Goal: Task Accomplishment & Management: Complete application form

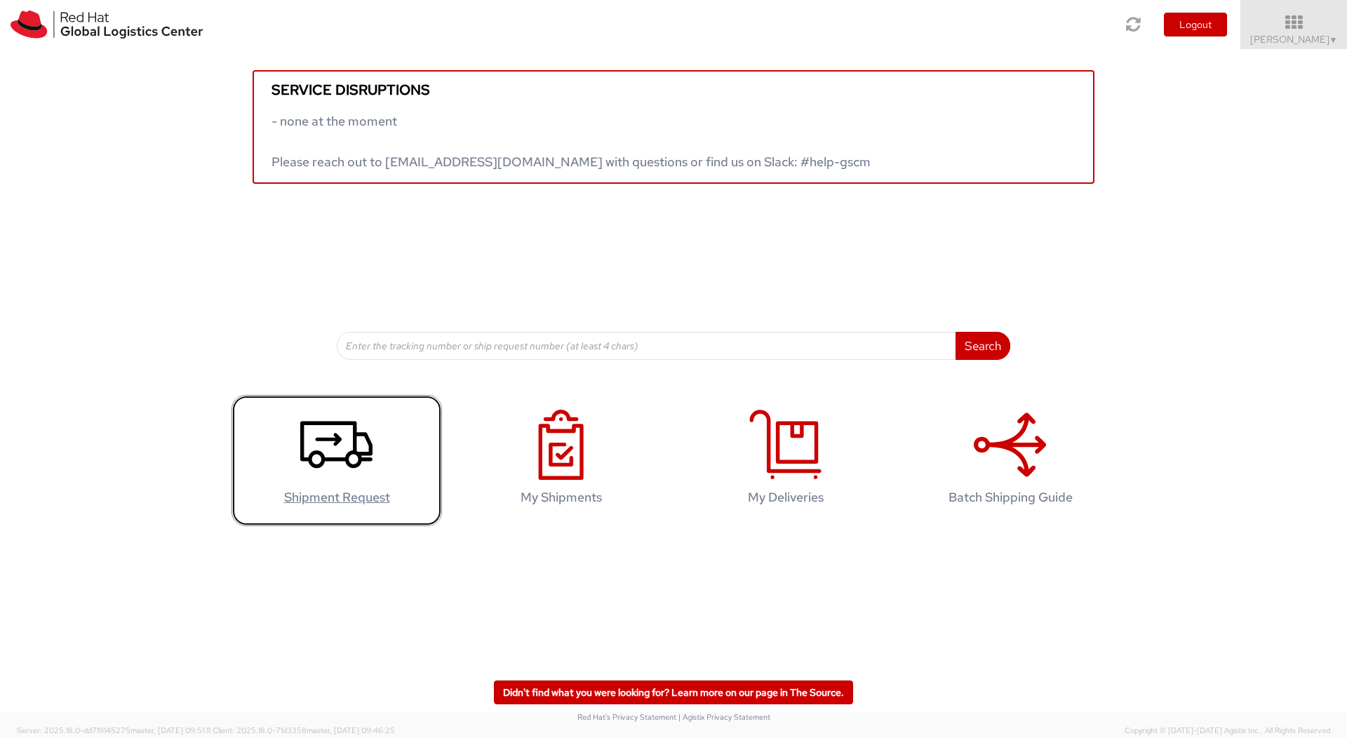
click at [408, 411] on link "Shipment Request" at bounding box center [336, 460] width 210 height 131
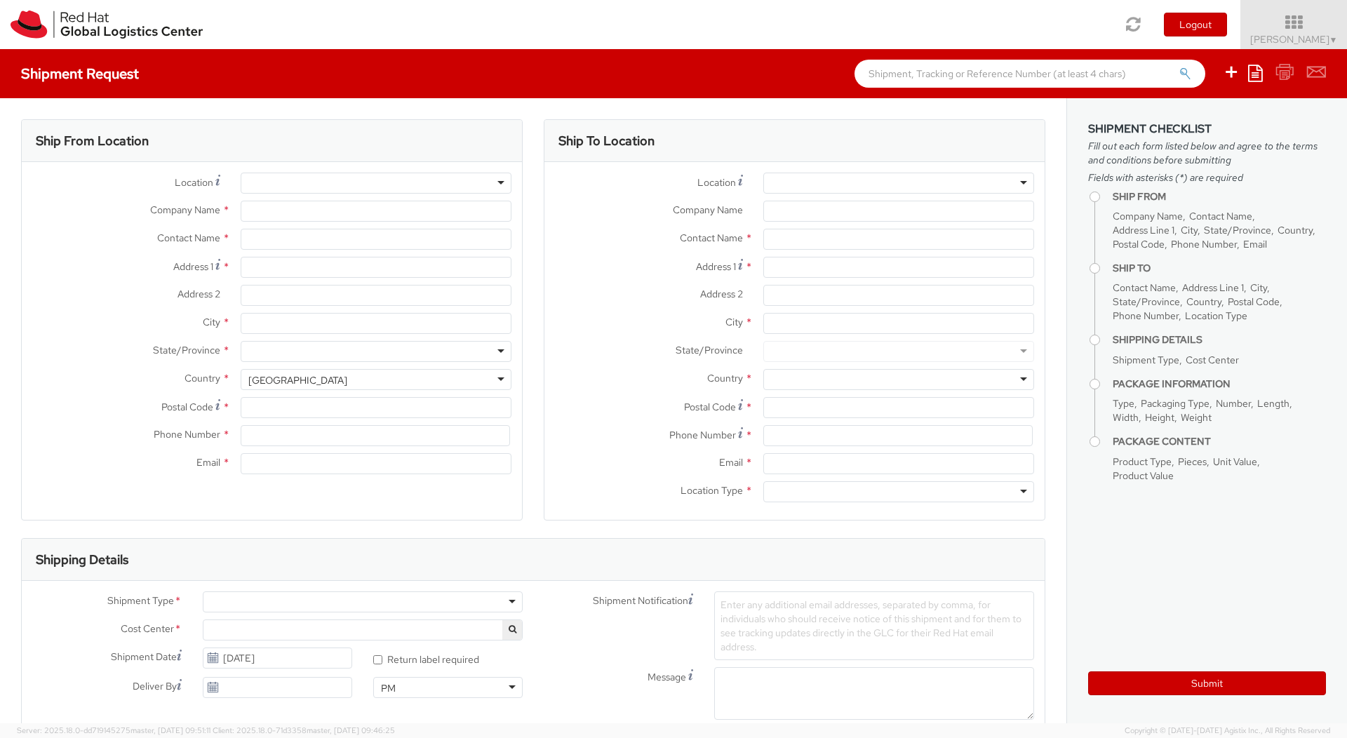
select select "150"
select select
type input "Red Hat"
type input "[PERSON_NAME]"
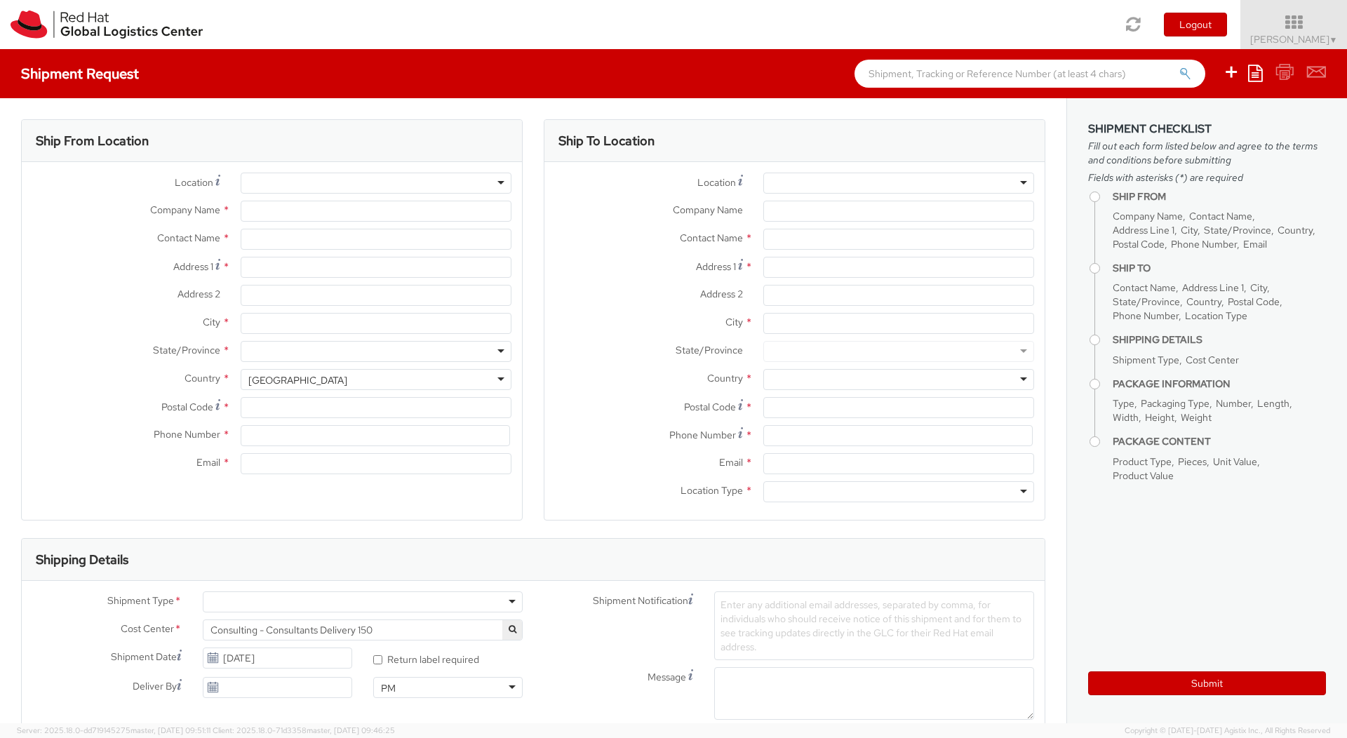
type input "[PERSON_NAME][EMAIL_ADDRESS][DOMAIN_NAME]"
click at [337, 271] on input "Address 1 *" at bounding box center [376, 267] width 271 height 21
type input "[STREET_ADDRESS]"
click at [321, 321] on input "City *" at bounding box center [376, 323] width 271 height 21
type input "[GEOGRAPHIC_DATA]"
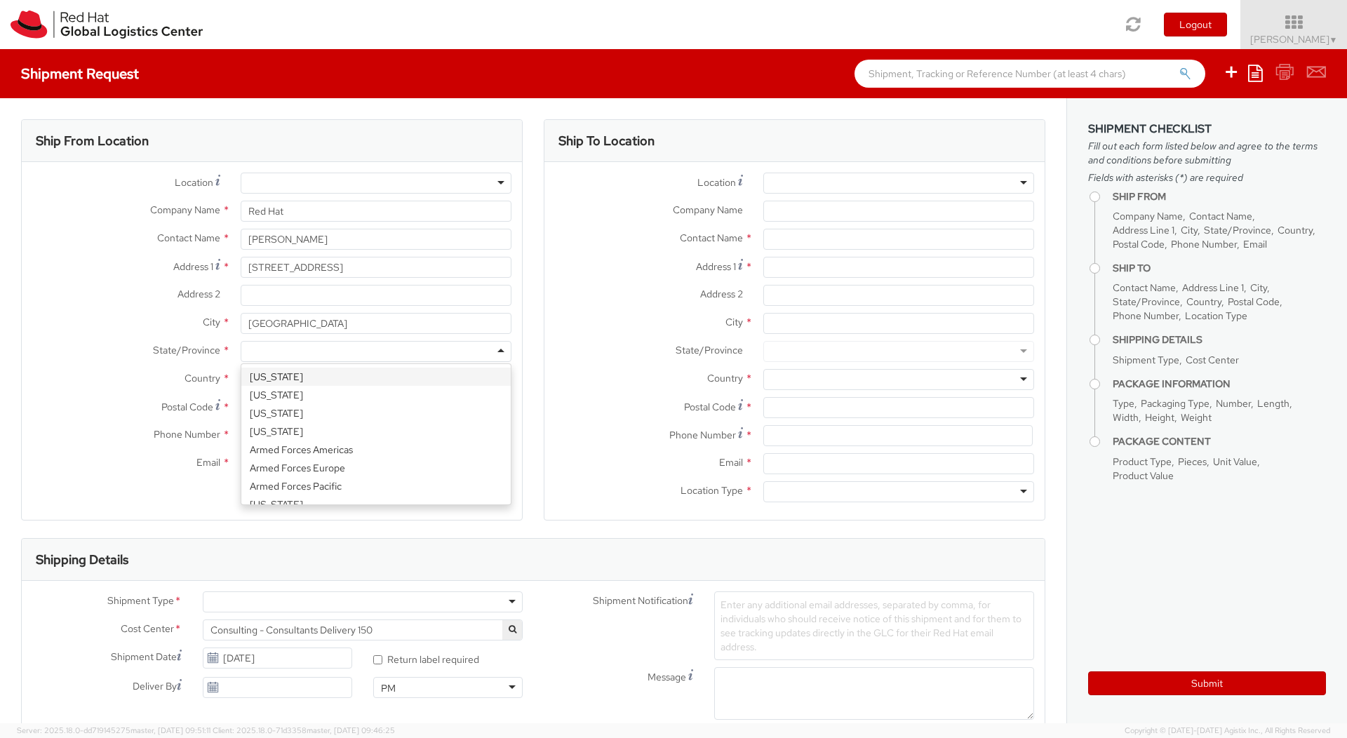
click at [317, 352] on div at bounding box center [376, 351] width 271 height 21
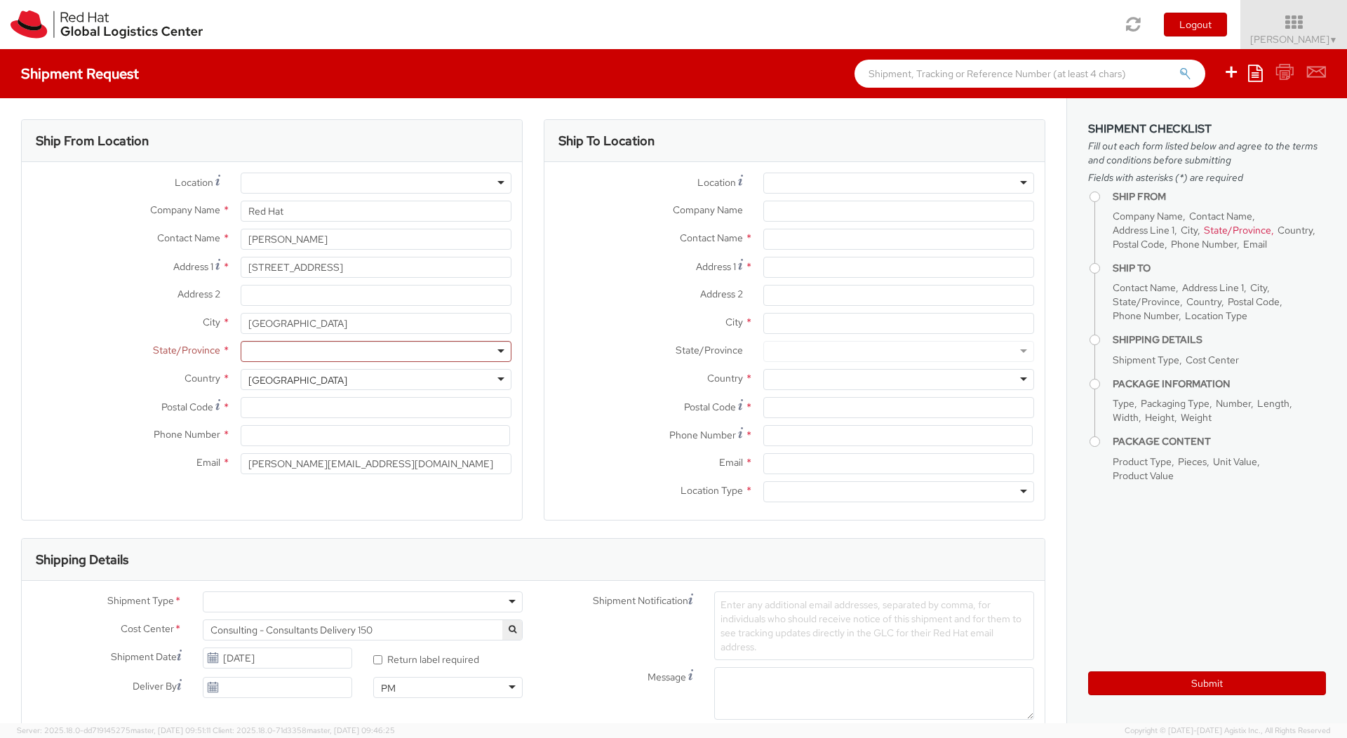
click at [121, 405] on label "Postal Code *" at bounding box center [126, 406] width 208 height 19
click at [241, 405] on input "Postal Code *" at bounding box center [376, 407] width 271 height 21
click at [337, 389] on div "[GEOGRAPHIC_DATA]" at bounding box center [376, 379] width 271 height 21
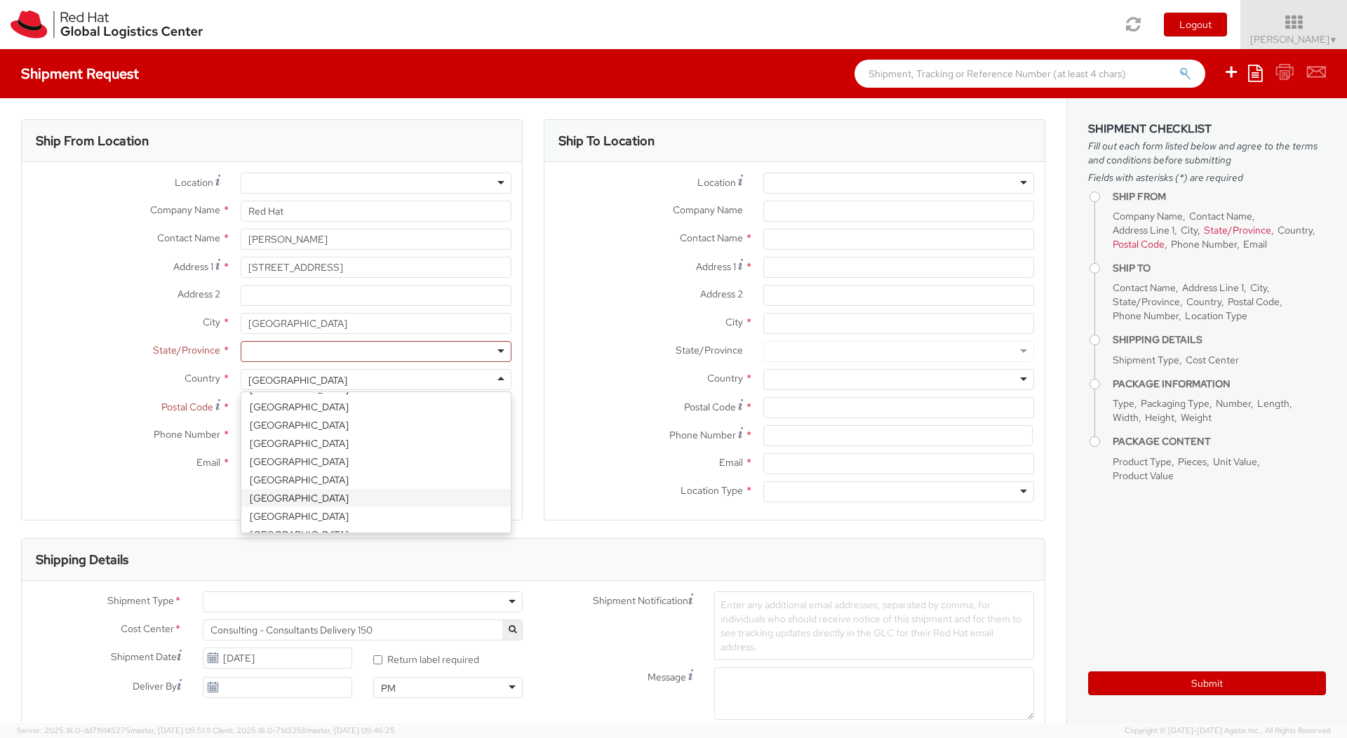
select select "CM"
select select "KGS"
click at [341, 501] on div "Ship From Location Location * [GEOGRAPHIC_DATA] - [GEOGRAPHIC_DATA] - [GEOGRAPH…" at bounding box center [271, 319] width 501 height 401
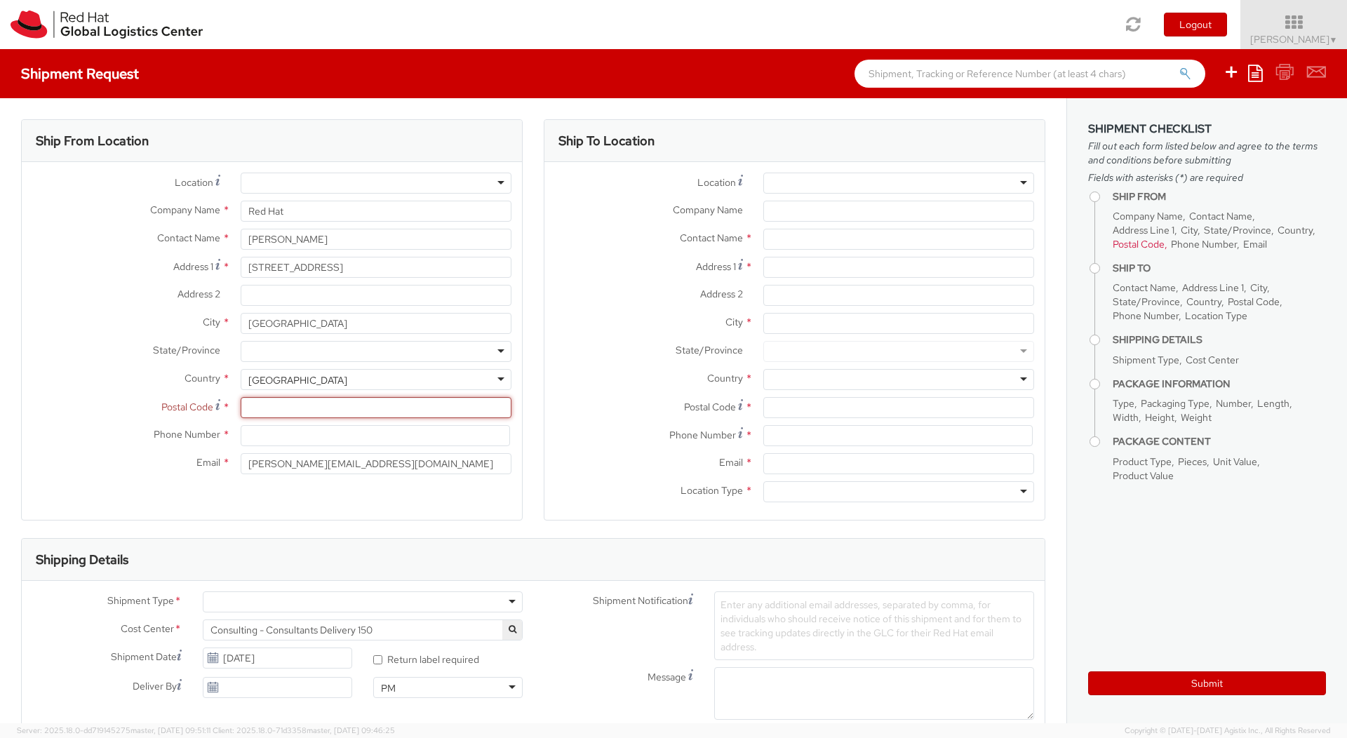
click at [327, 410] on input "Postal Code *" at bounding box center [376, 407] width 271 height 21
type input "cf23 5er"
click at [255, 441] on input at bounding box center [375, 435] width 269 height 21
type input "07717450516"
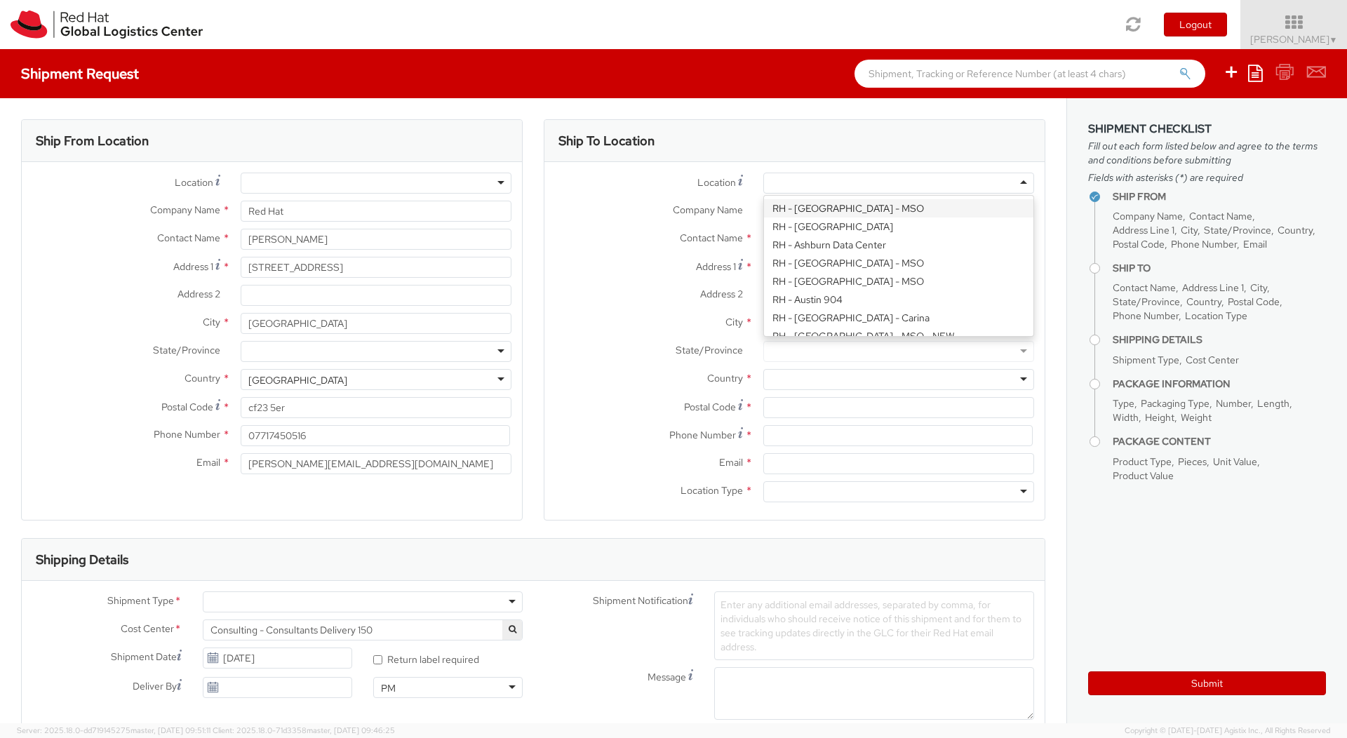
click at [779, 189] on div at bounding box center [898, 183] width 271 height 21
type input "Red Hat UK Limited"
type input "[GEOGRAPHIC_DATA]"
type input "[STREET_ADDRESS]"
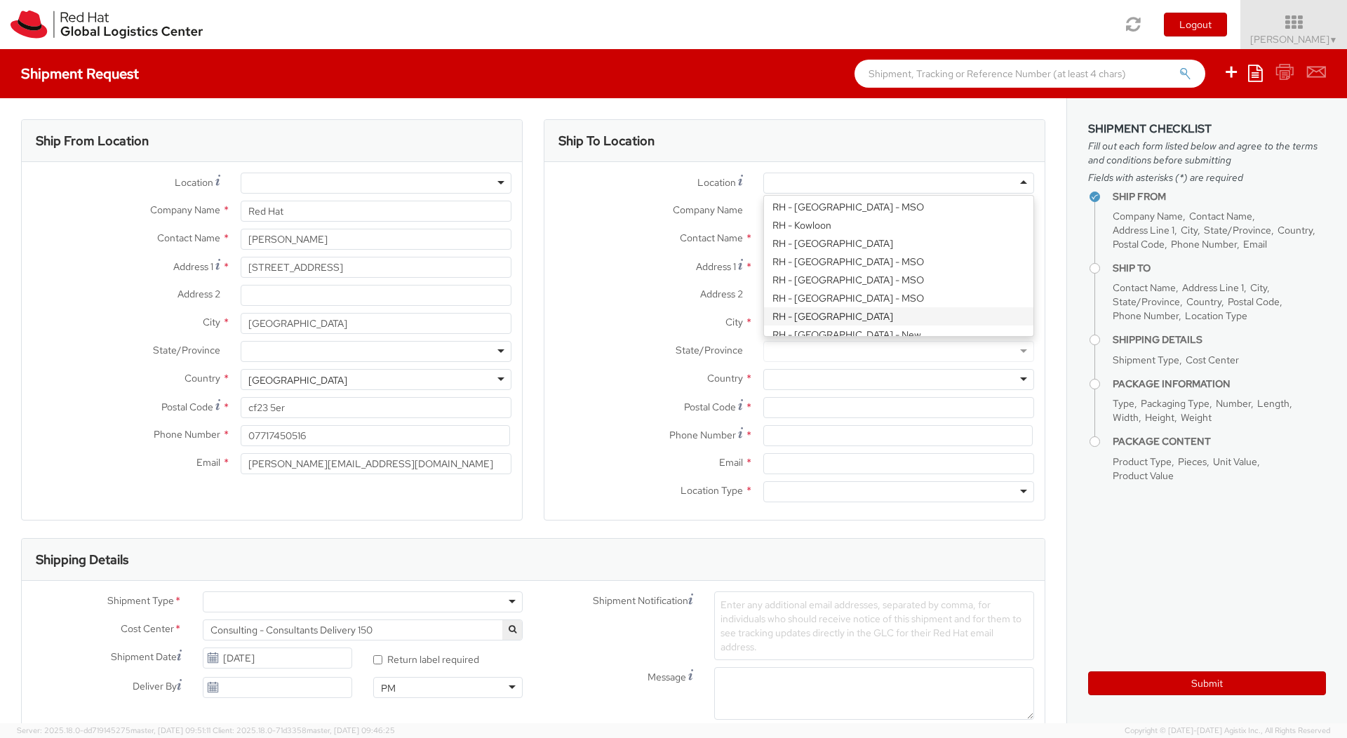
type input "[GEOGRAPHIC_DATA]"
type input "EC3R8NB"
type input "44 207 009 4444"
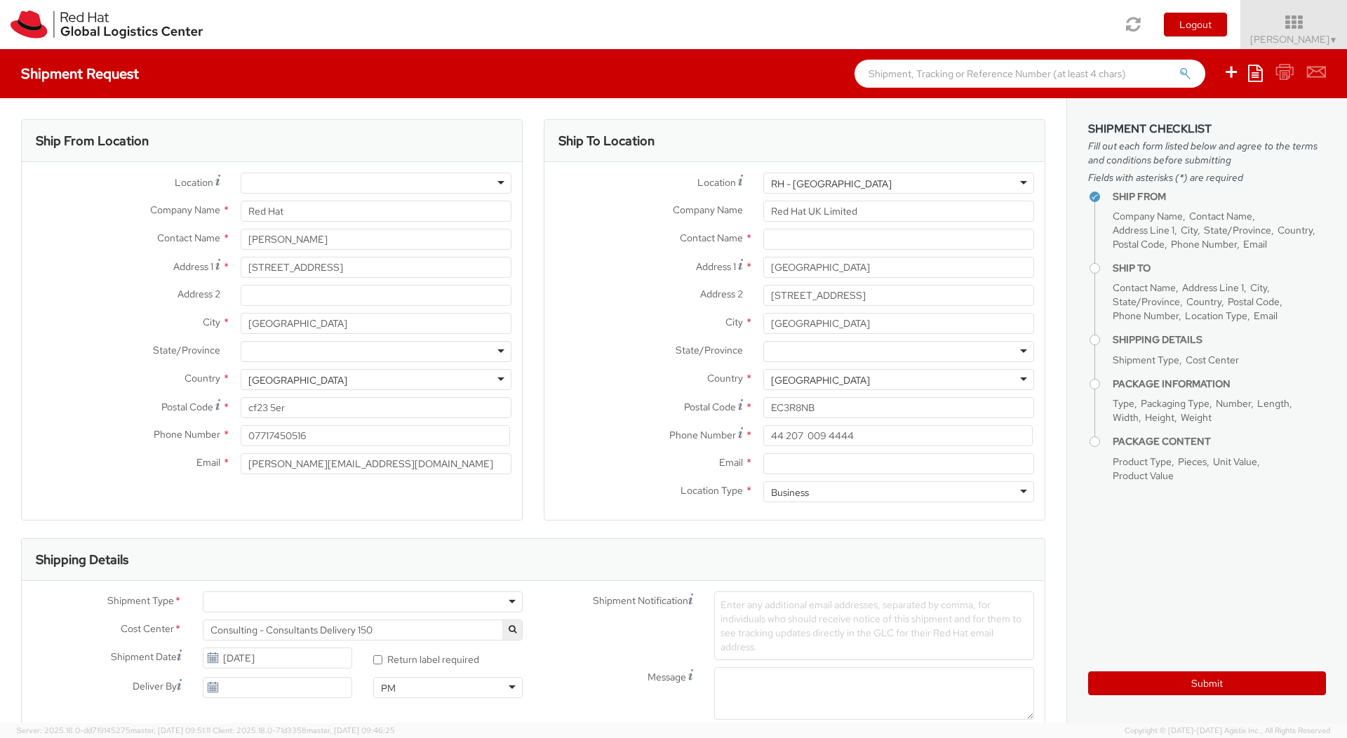
click at [809, 277] on div "Location * [GEOGRAPHIC_DATA] - [GEOGRAPHIC_DATA] [GEOGRAPHIC_DATA] - [GEOGRAPHI…" at bounding box center [794, 341] width 500 height 337
click at [788, 472] on input "Email *" at bounding box center [898, 463] width 271 height 21
paste input "[EMAIL_ADDRESS][DOMAIN_NAME]"
type input "[EMAIL_ADDRESS][DOMAIN_NAME]"
click at [828, 491] on div "Business" at bounding box center [898, 491] width 271 height 21
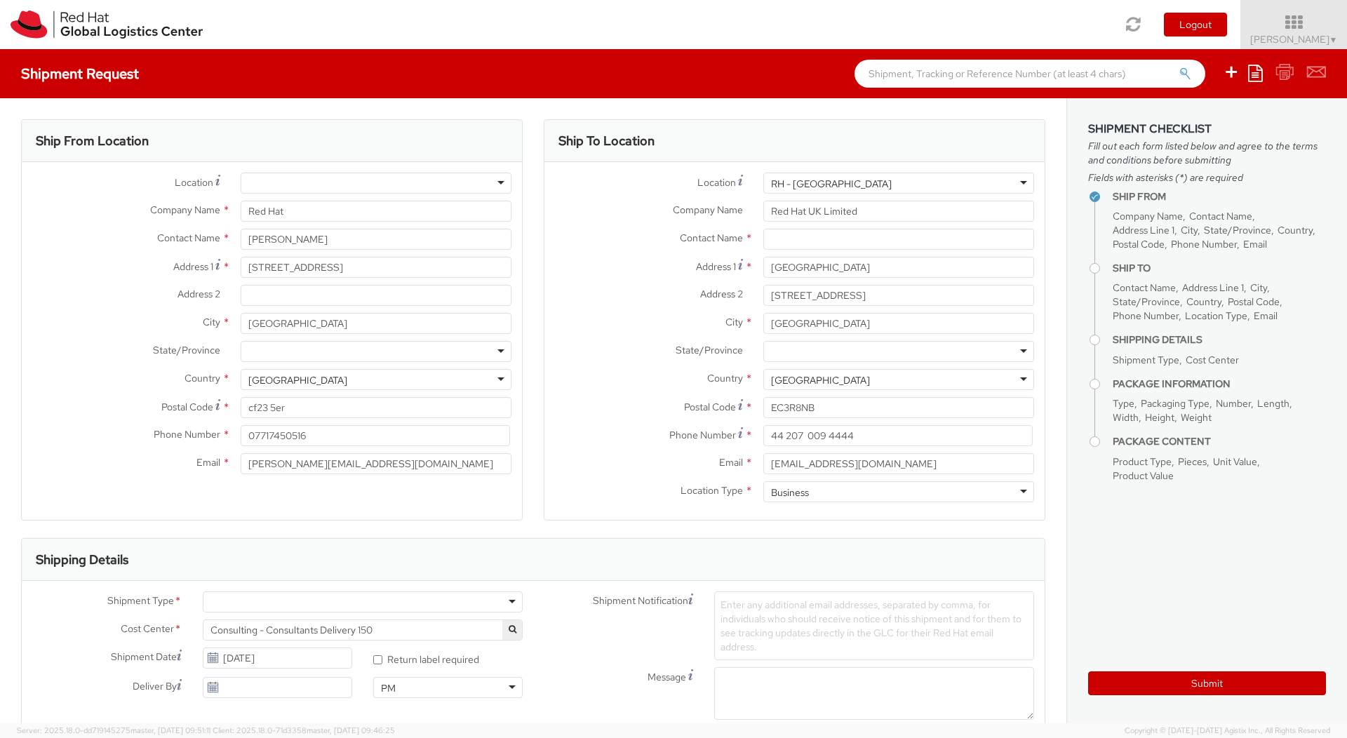
click at [828, 491] on div "Business" at bounding box center [898, 491] width 271 height 21
click at [353, 186] on div at bounding box center [376, 183] width 271 height 21
click at [174, 225] on div "Company Name * Red Hat" at bounding box center [272, 215] width 500 height 28
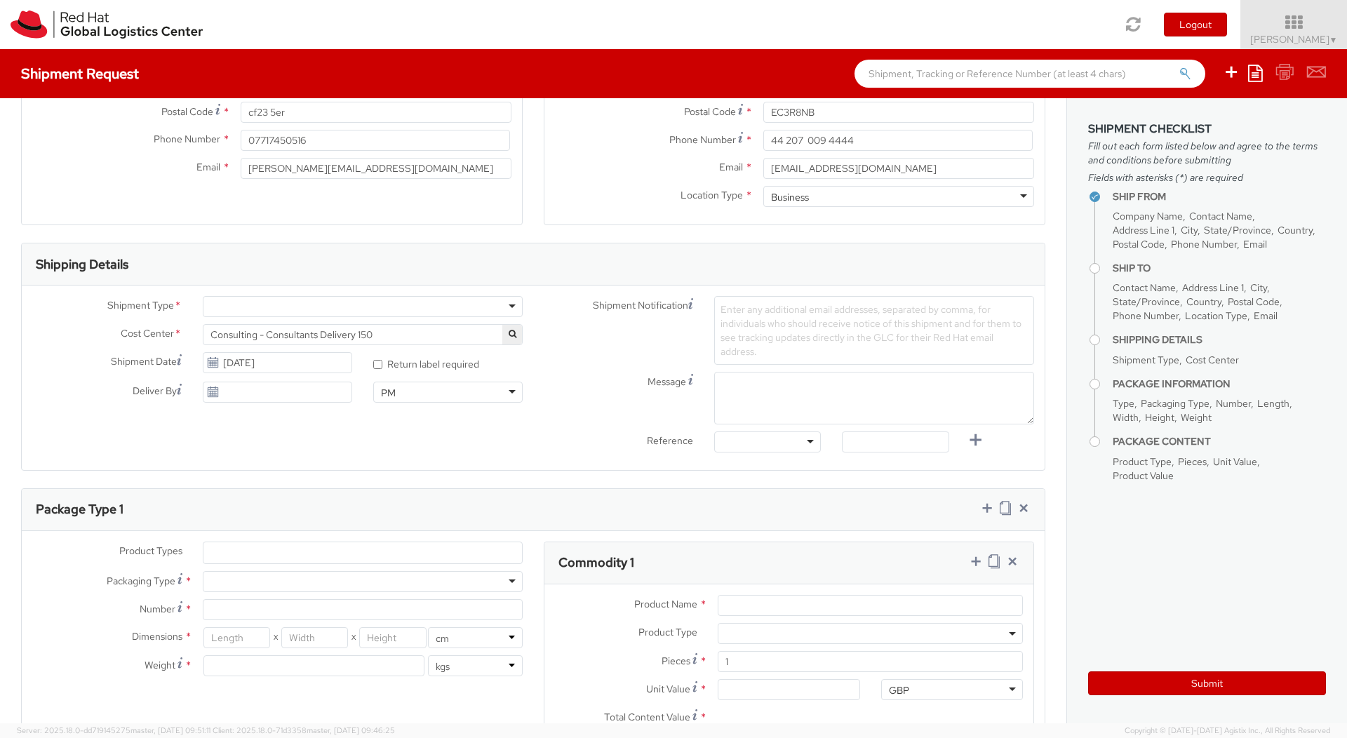
scroll to position [306, 0]
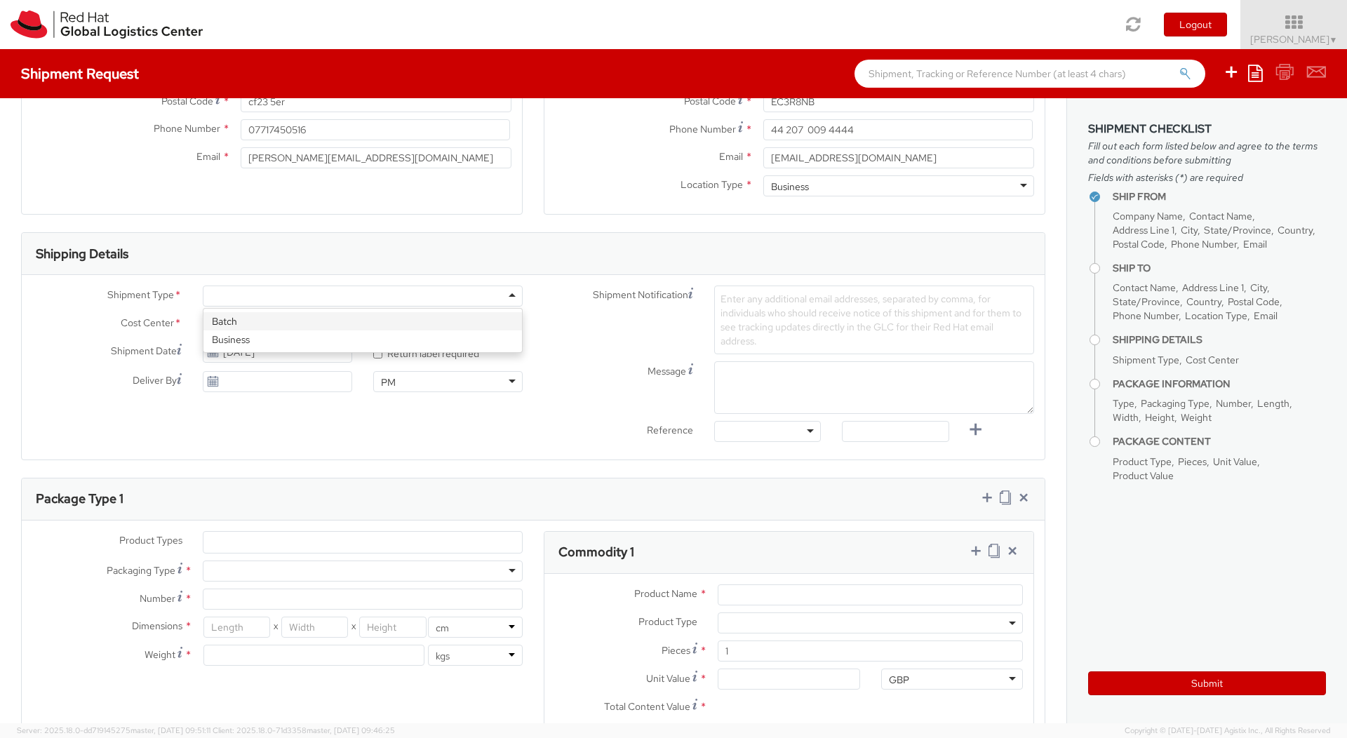
click at [309, 296] on div at bounding box center [363, 295] width 320 height 21
click at [281, 336] on div "Shipment Type * Business Business Batch Business Cost Center * Consulting - Con…" at bounding box center [277, 342] width 511 height 114
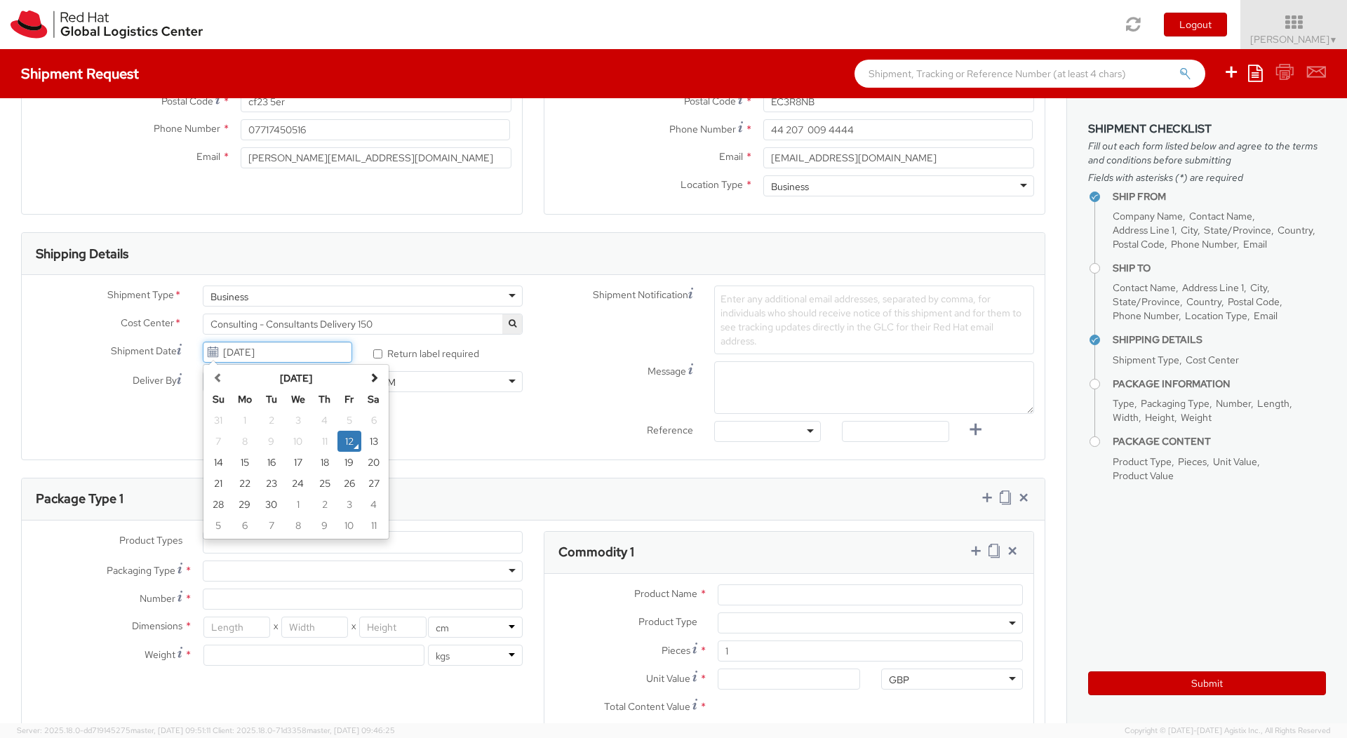
click at [325, 352] on input "[DATE]" at bounding box center [277, 352] width 149 height 21
drag, startPoint x: 375, startPoint y: 375, endPoint x: 450, endPoint y: 419, distance: 87.1
click at [450, 419] on div "Shipment Type * Business Business Batch Business Cost Center * Consulting - Con…" at bounding box center [533, 366] width 1023 height 163
drag, startPoint x: 269, startPoint y: 466, endPoint x: 249, endPoint y: 465, distance: 19.7
click at [249, 465] on tr "14 15 16 17 18 19 20" at bounding box center [296, 462] width 180 height 21
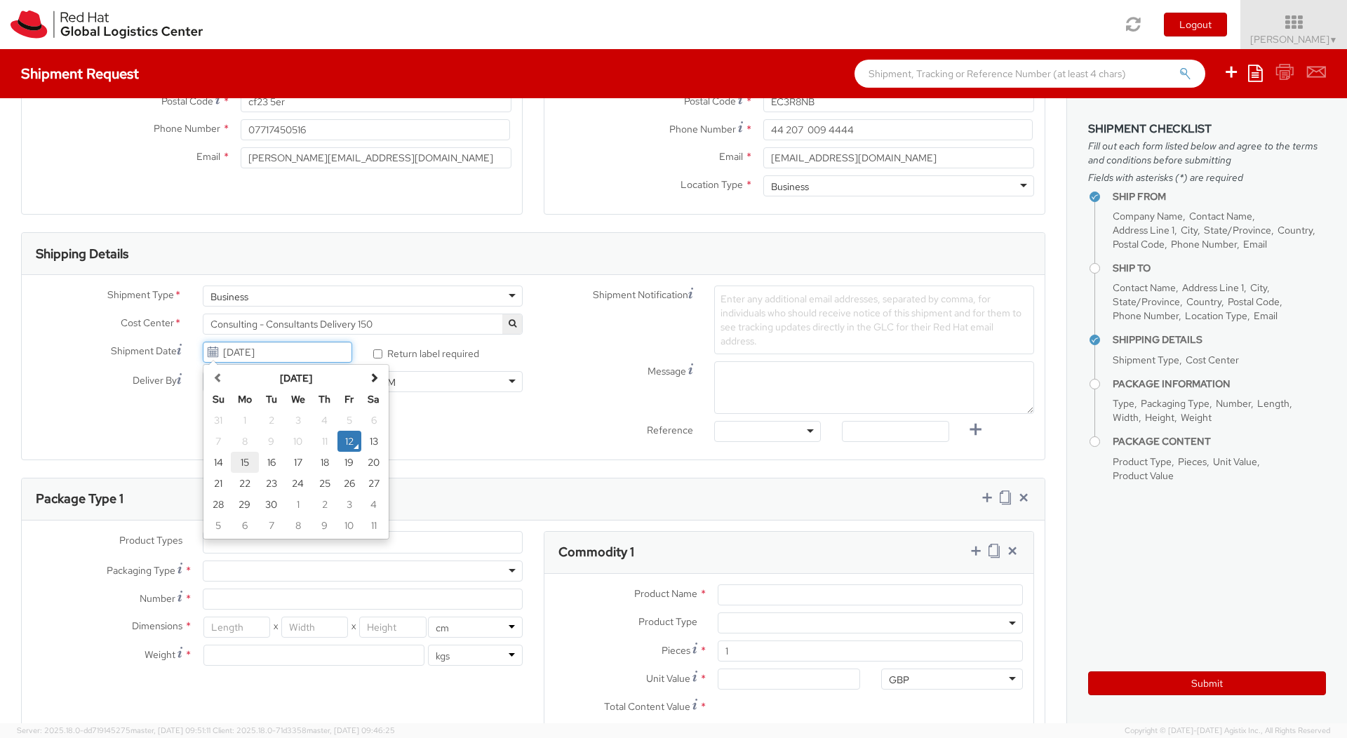
drag, startPoint x: 249, startPoint y: 465, endPoint x: 241, endPoint y: 460, distance: 9.1
click at [241, 460] on td "15" at bounding box center [245, 462] width 28 height 21
type input "[DATE]"
click at [243, 460] on div "Ship From Location Location * [GEOGRAPHIC_DATA] - [GEOGRAPHIC_DATA] - [GEOGRAPH…" at bounding box center [533, 414] width 1066 height 1245
click at [380, 355] on input "* Return label required" at bounding box center [377, 353] width 9 height 9
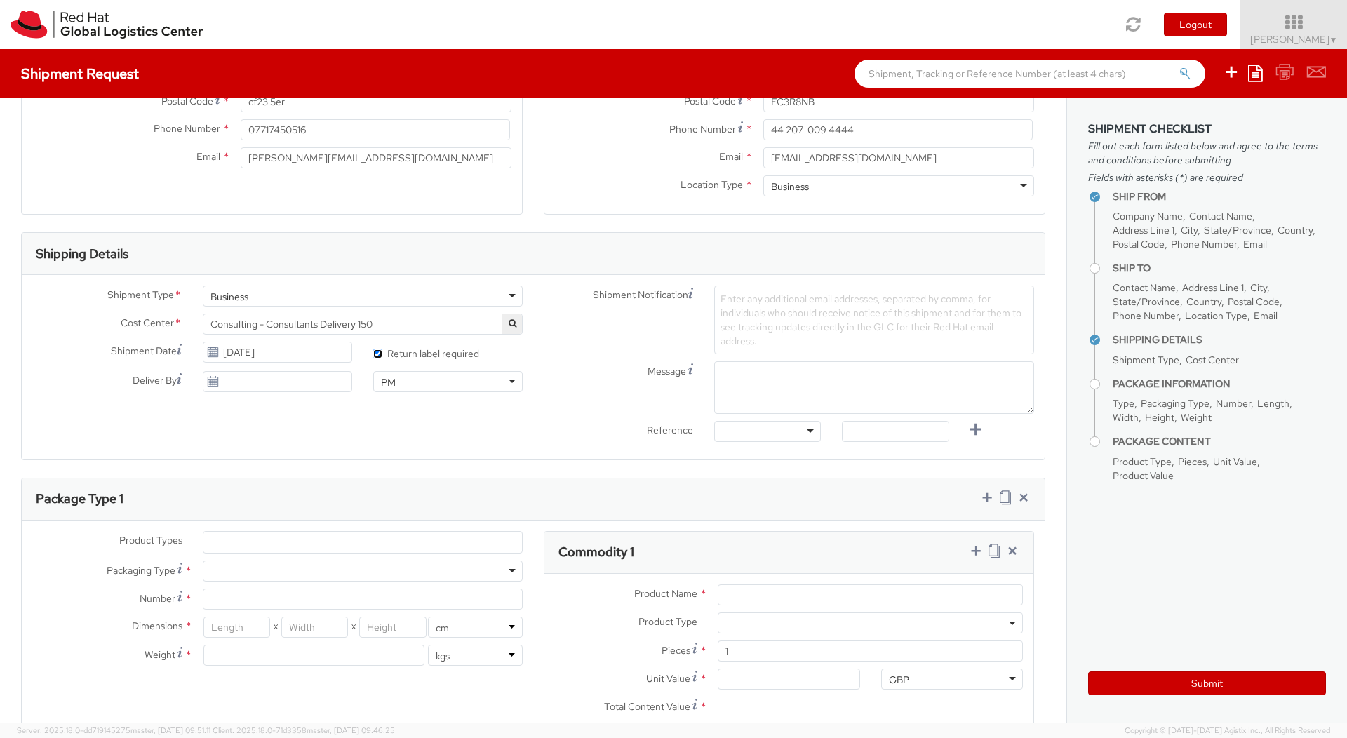
click at [379, 353] on input "* Return label required" at bounding box center [377, 353] width 9 height 9
checkbox input "false"
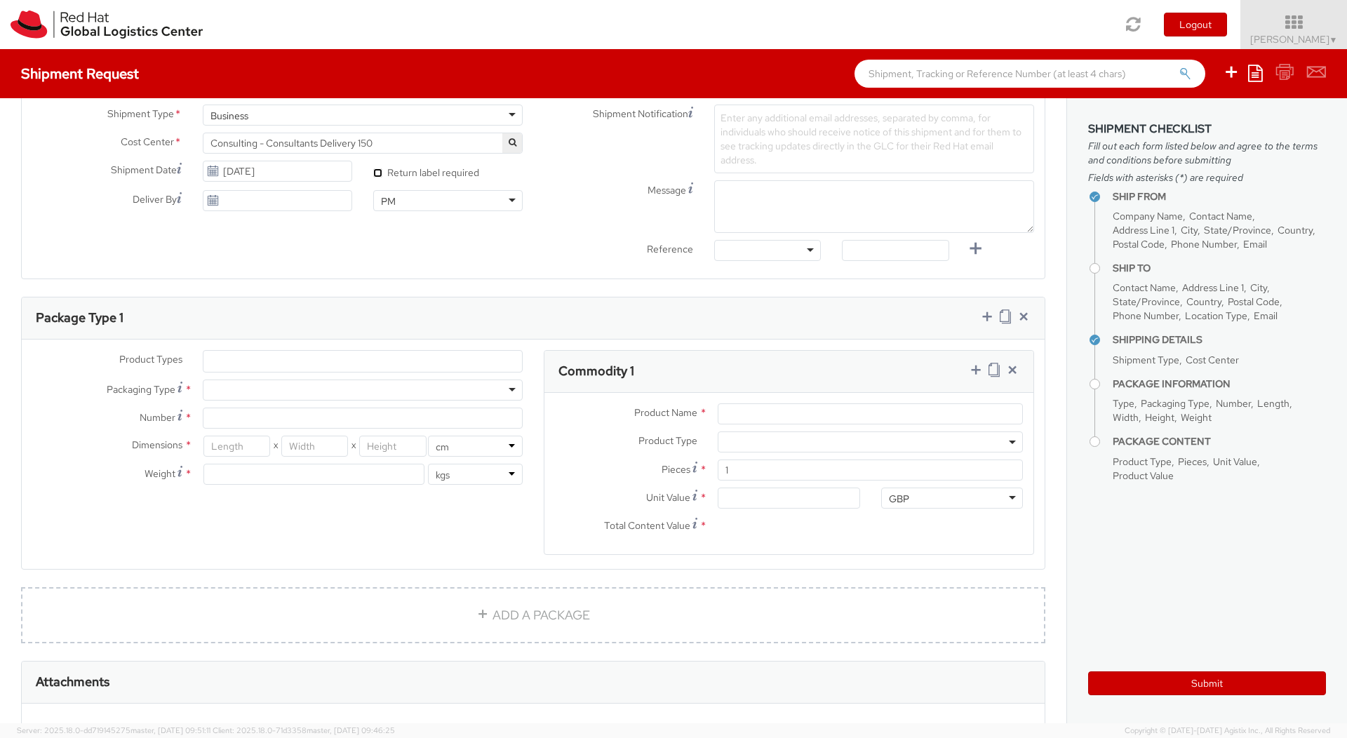
scroll to position [488, 0]
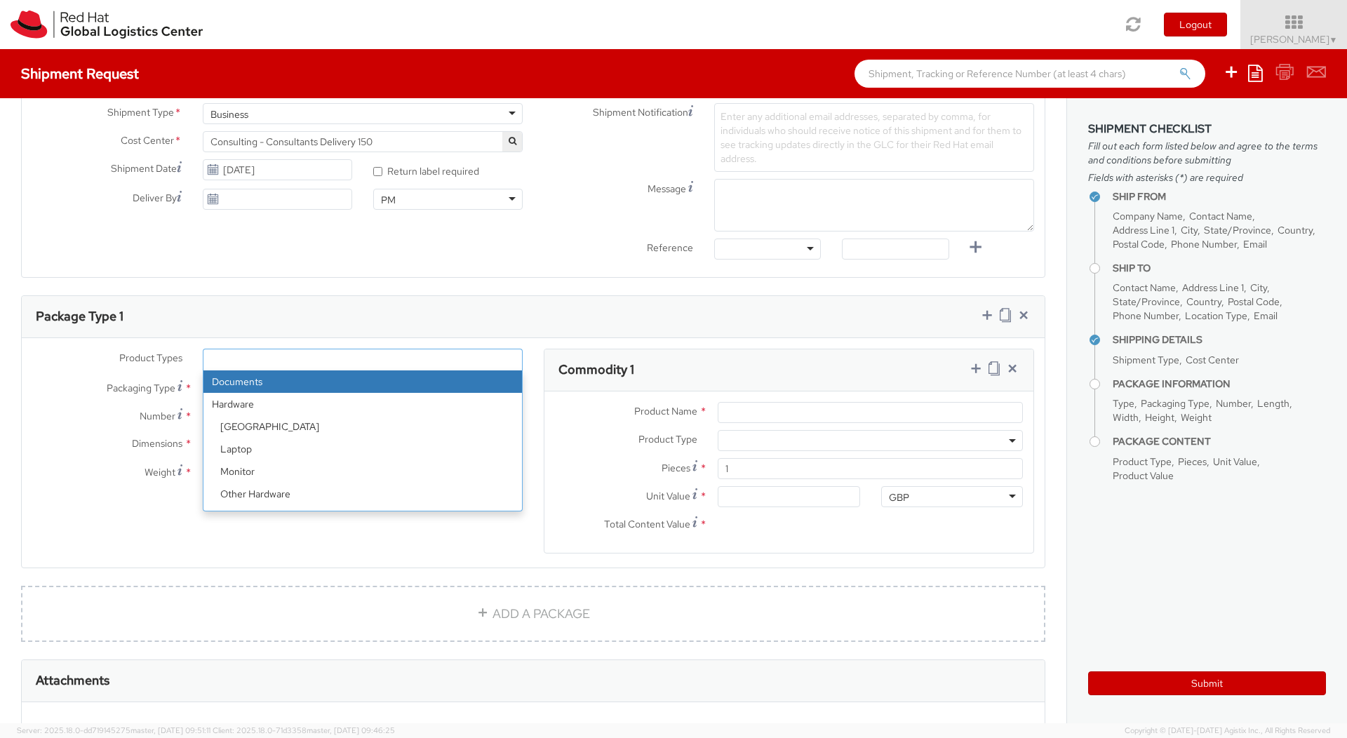
click at [382, 365] on ul at bounding box center [362, 359] width 318 height 21
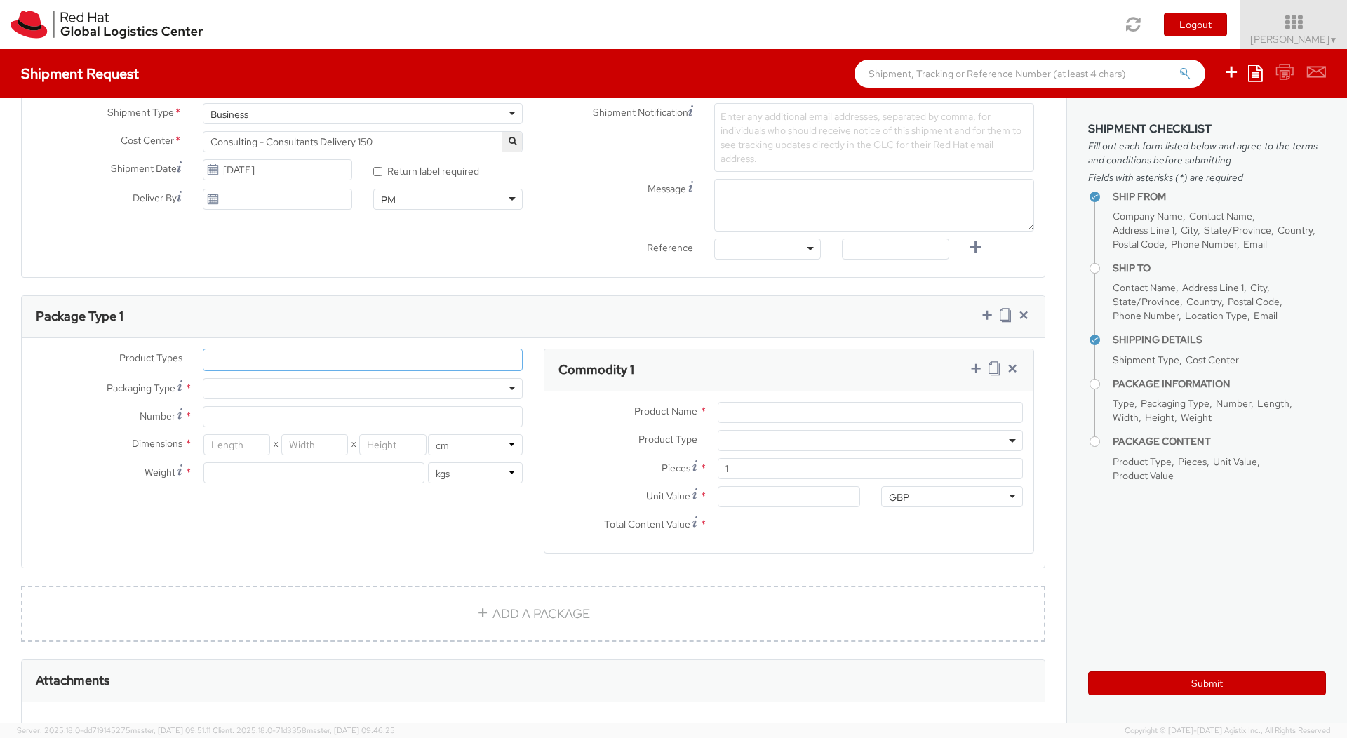
click at [382, 365] on ul at bounding box center [362, 359] width 318 height 21
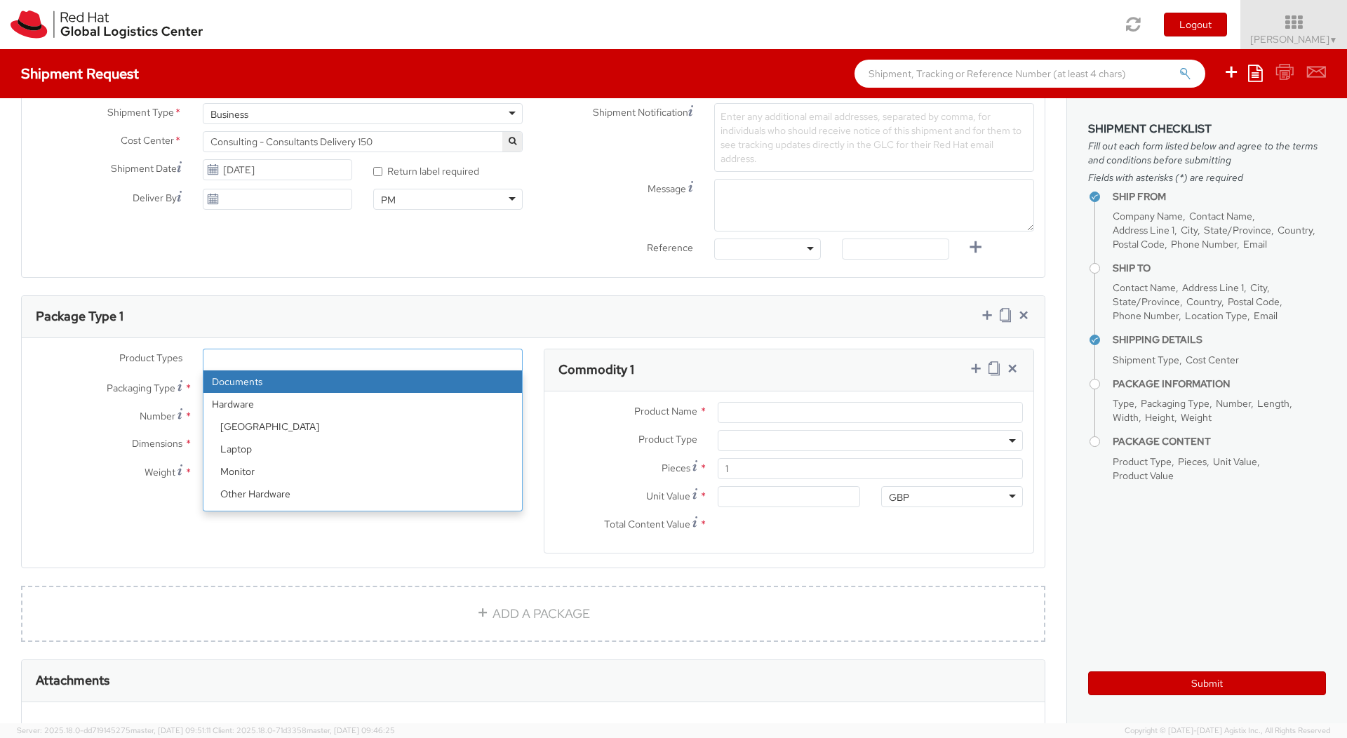
drag, startPoint x: 291, startPoint y: 500, endPoint x: 398, endPoint y: 307, distance: 220.4
click at [398, 307] on div "Package Type 1 Product Types * Documents Docking Station Laptop Monitor Other H…" at bounding box center [533, 431] width 1024 height 273
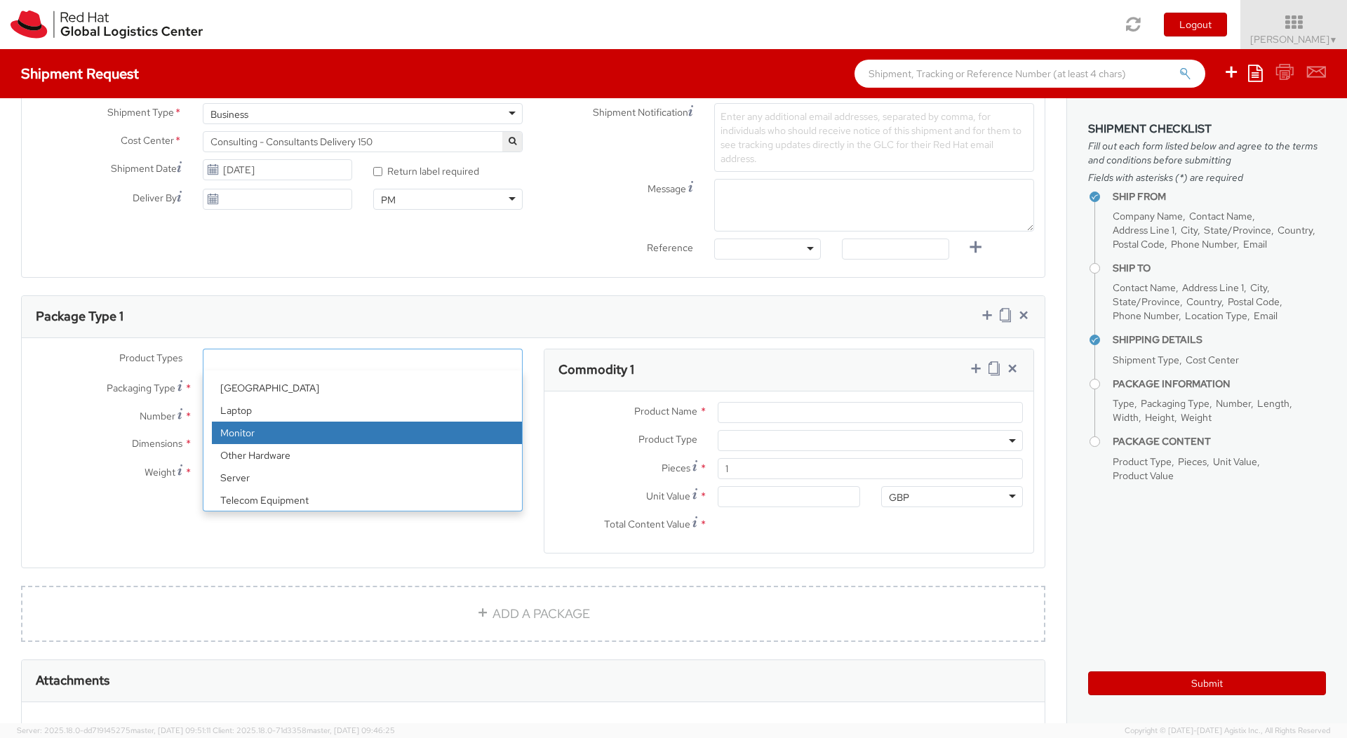
scroll to position [62, 0]
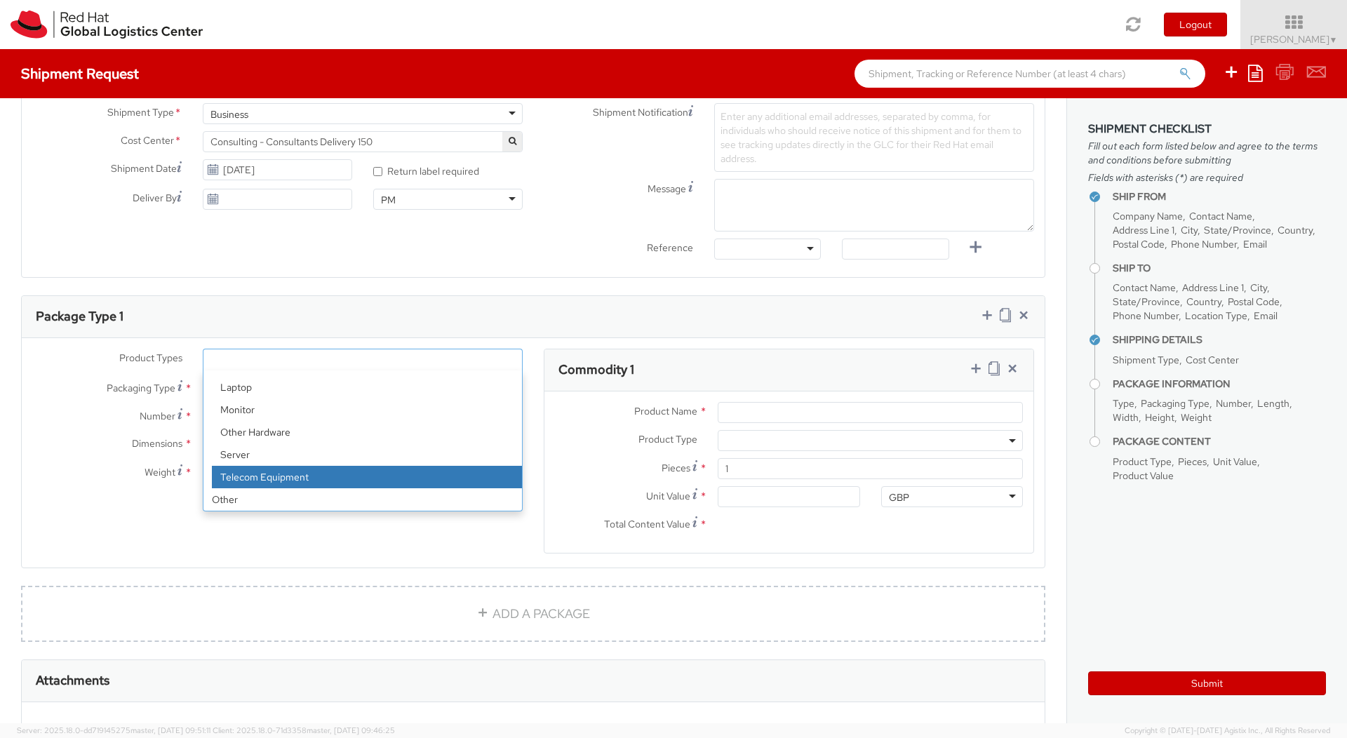
select select "TEL_EQUIP"
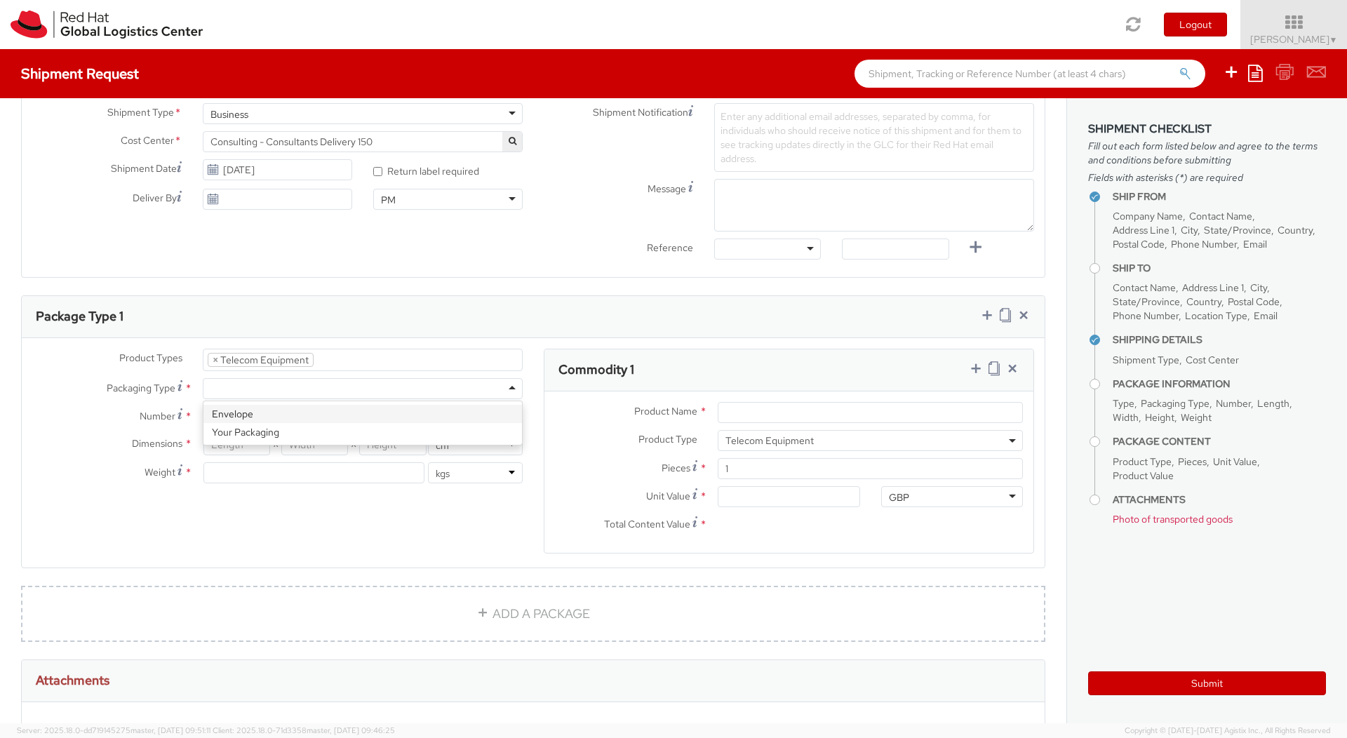
click at [391, 393] on div at bounding box center [363, 388] width 320 height 21
click at [366, 436] on body "annexa Batch Shipping Guide Created with Sketch. calendar Created with Sketch." at bounding box center [673, 369] width 1347 height 738
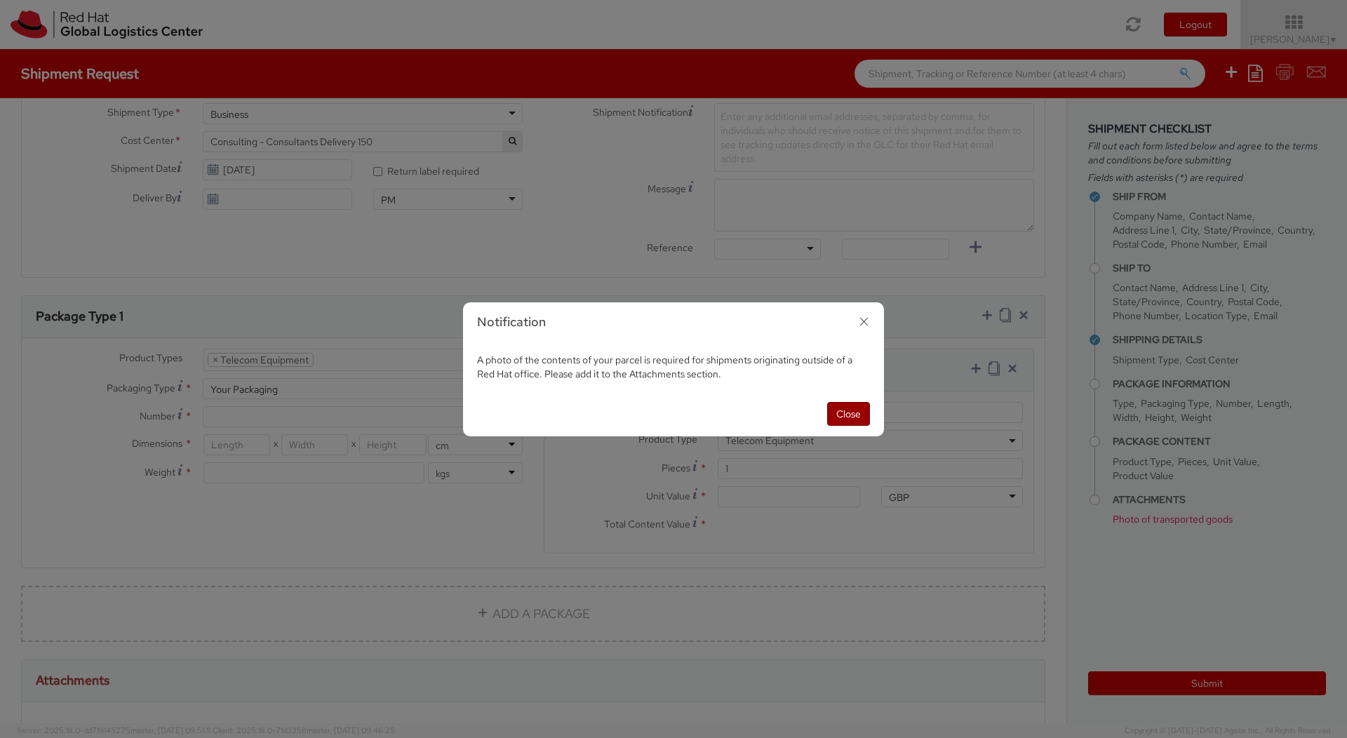
click at [838, 414] on button "Close" at bounding box center [848, 414] width 43 height 24
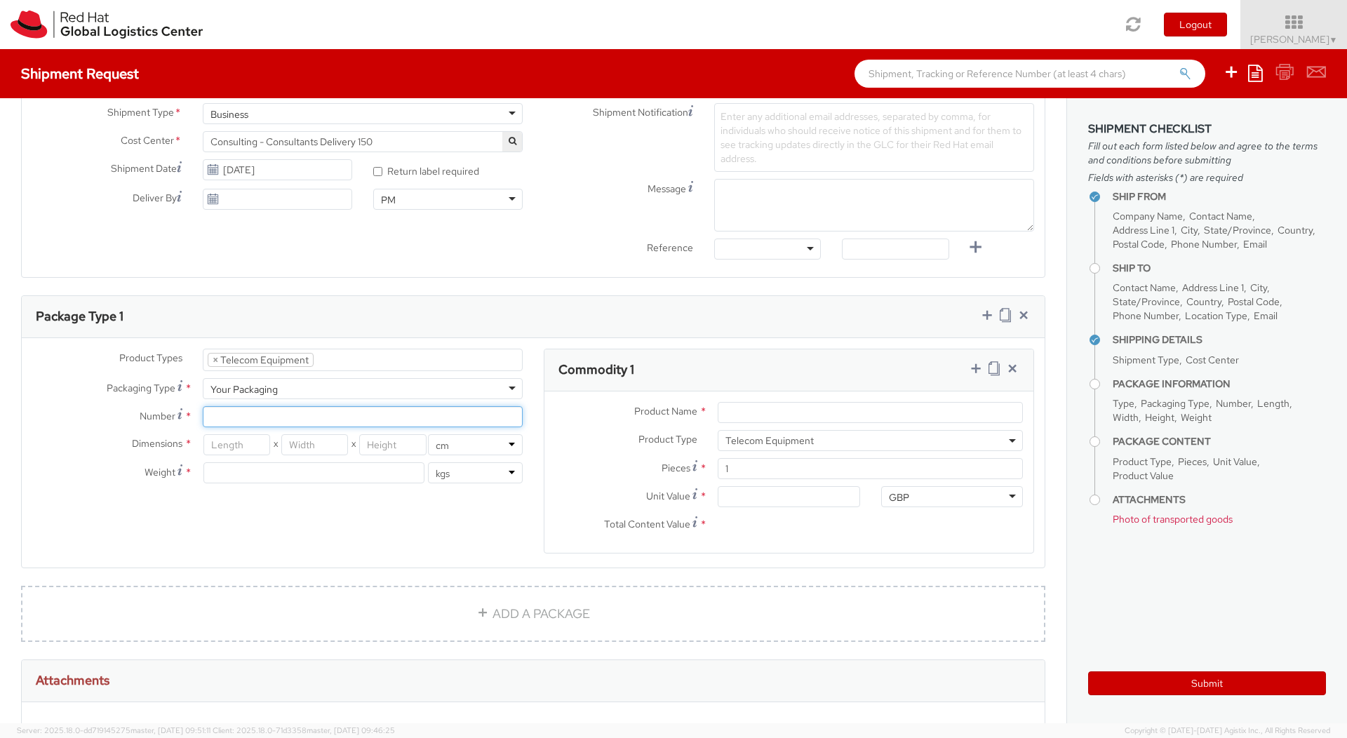
click at [382, 412] on input "Number *" at bounding box center [363, 416] width 320 height 21
type input "1"
click at [226, 441] on input "number" at bounding box center [236, 444] width 67 height 21
type input "25"
click at [302, 443] on input "number" at bounding box center [314, 444] width 67 height 21
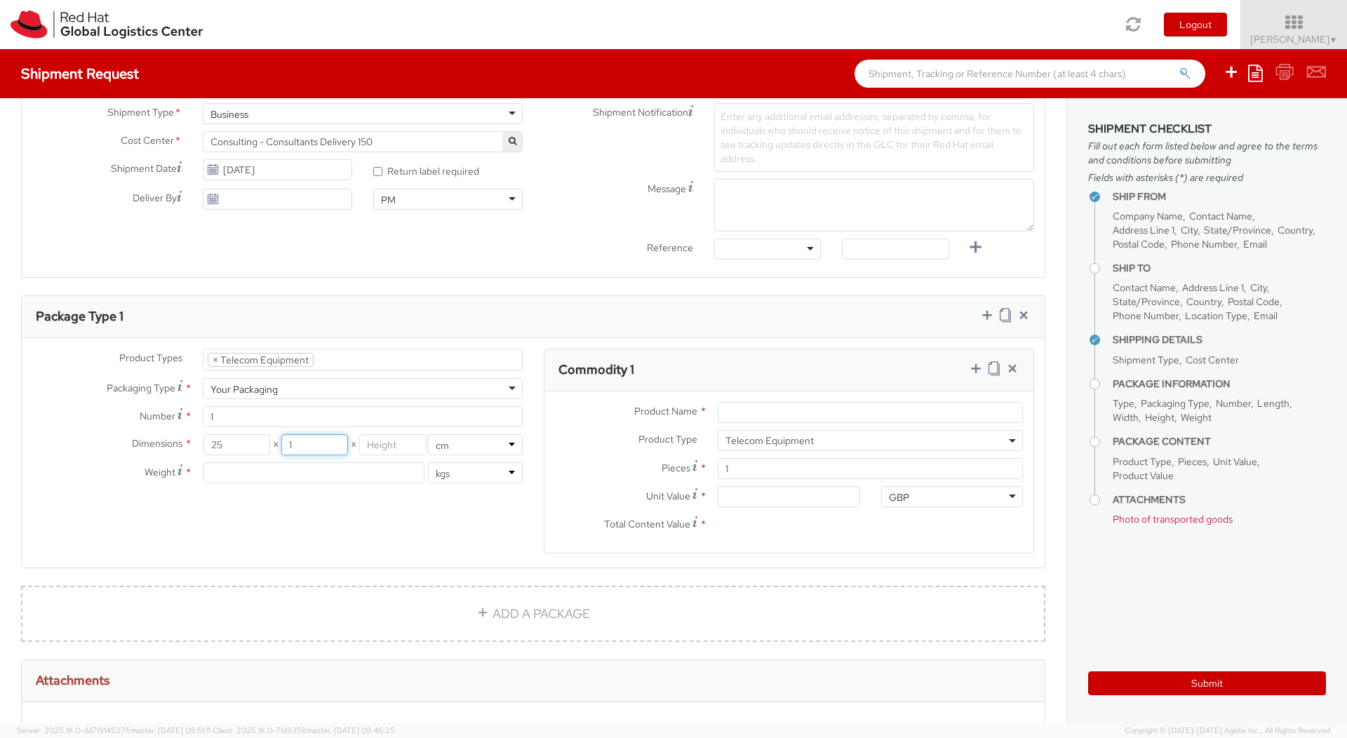
type input "12"
type input "5"
click at [290, 473] on input "number" at bounding box center [313, 472] width 221 height 21
type input "1.5"
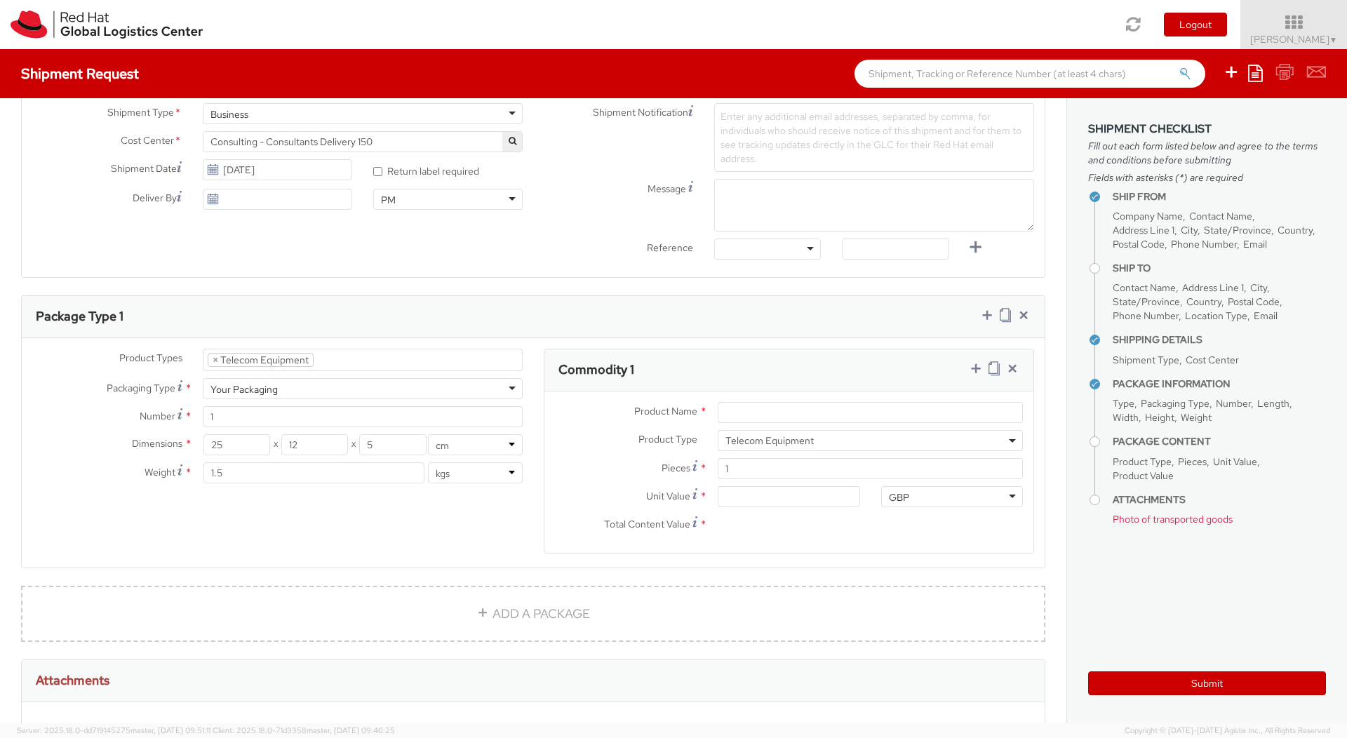
click at [70, 408] on label "Number *" at bounding box center [107, 415] width 170 height 19
click at [203, 408] on input "1" at bounding box center [363, 416] width 320 height 21
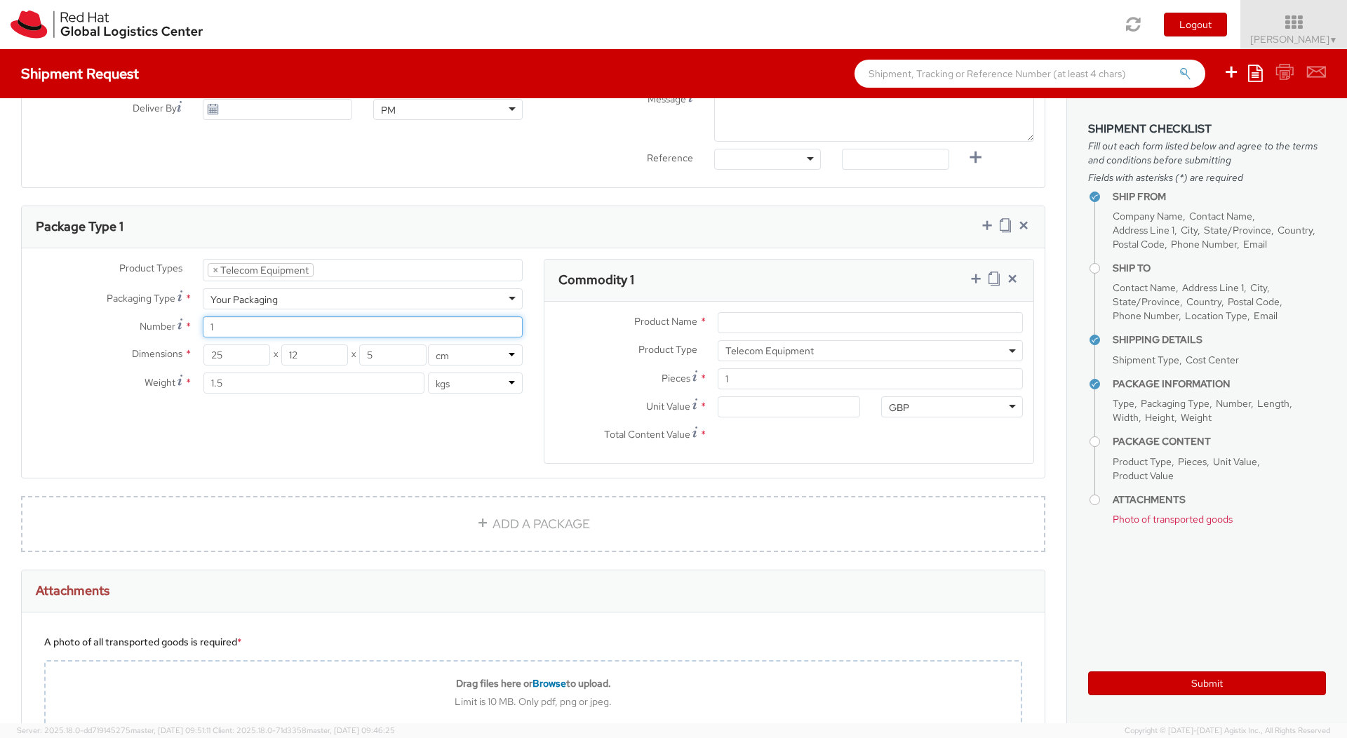
scroll to position [579, 0]
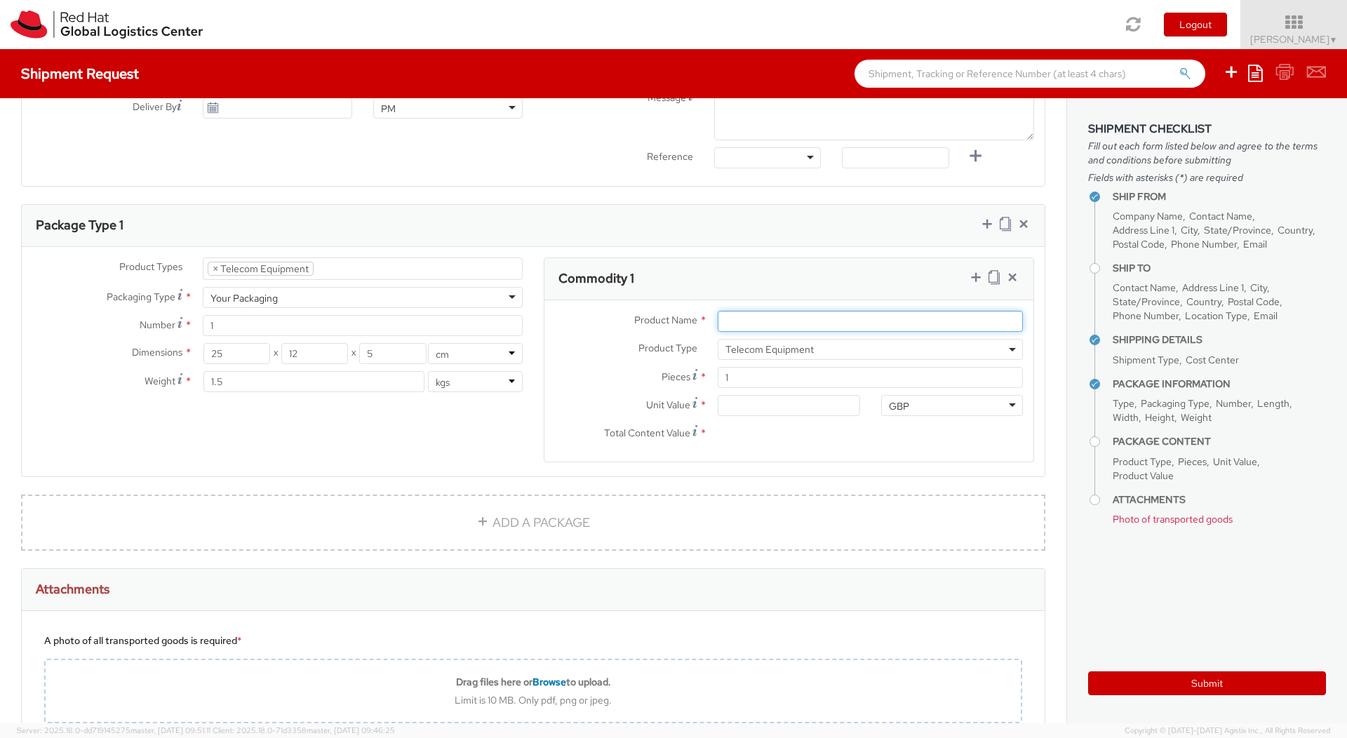
click at [750, 320] on input "Product Name *" at bounding box center [870, 321] width 305 height 21
type input "O"
type input "Phone"
click at [757, 408] on input "Unit Value *" at bounding box center [789, 405] width 142 height 21
type input "1.00"
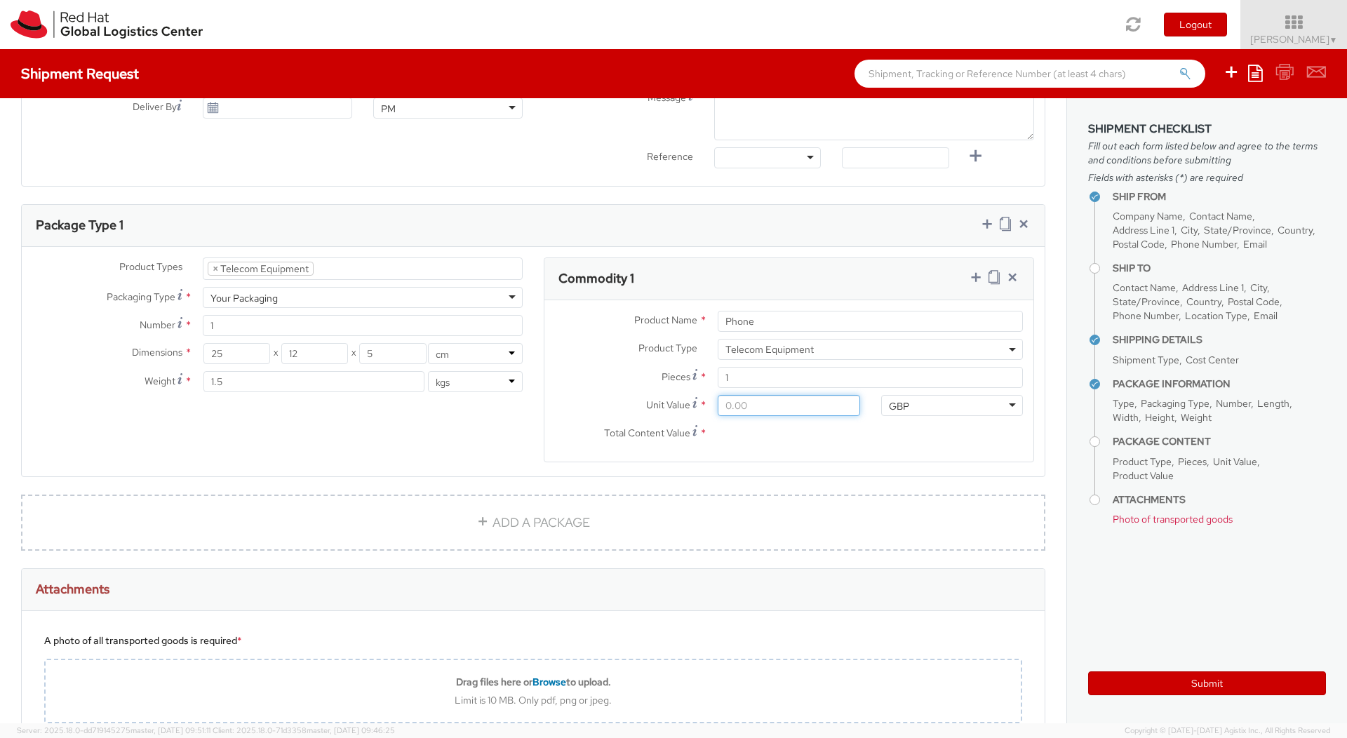
type input "1.00"
type input "10.00"
type input "100.00"
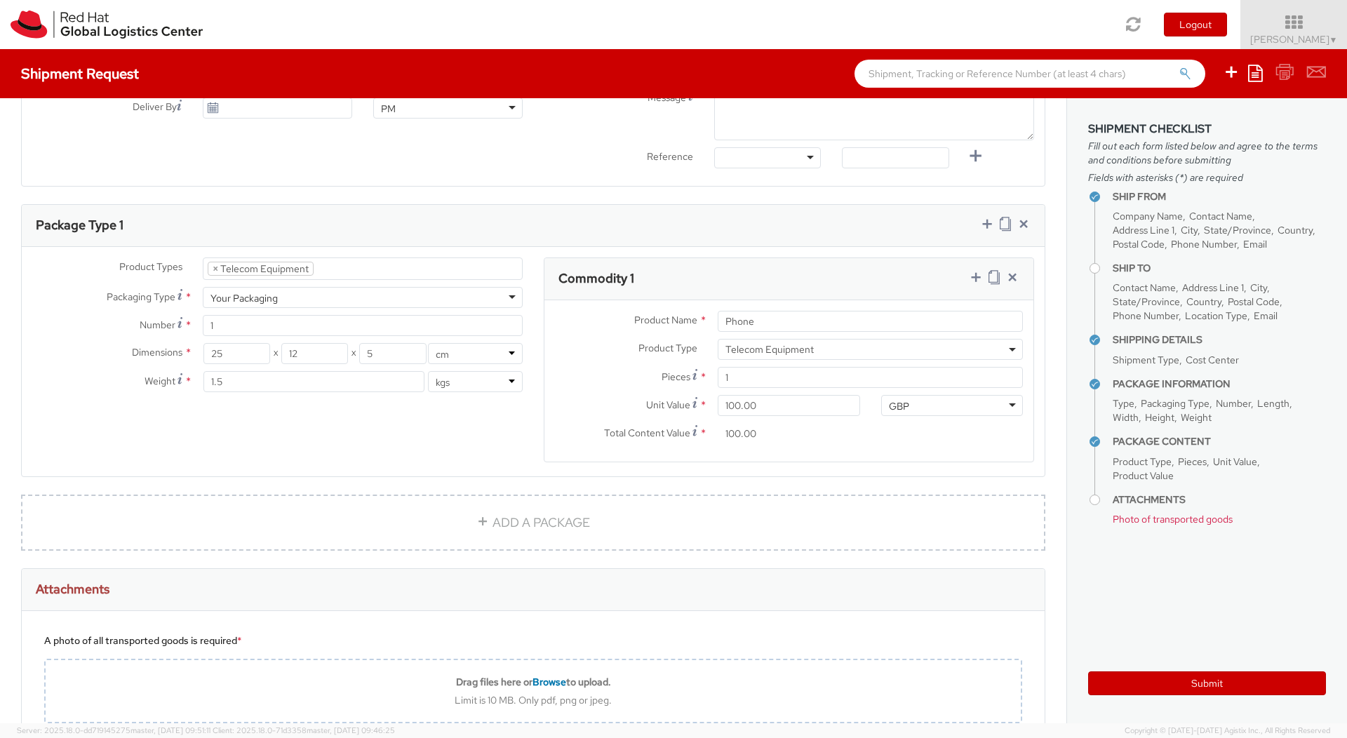
click at [832, 429] on input "100.00" at bounding box center [789, 433] width 142 height 21
click at [574, 526] on link "ADD A PACKAGE" at bounding box center [533, 522] width 1024 height 56
select select
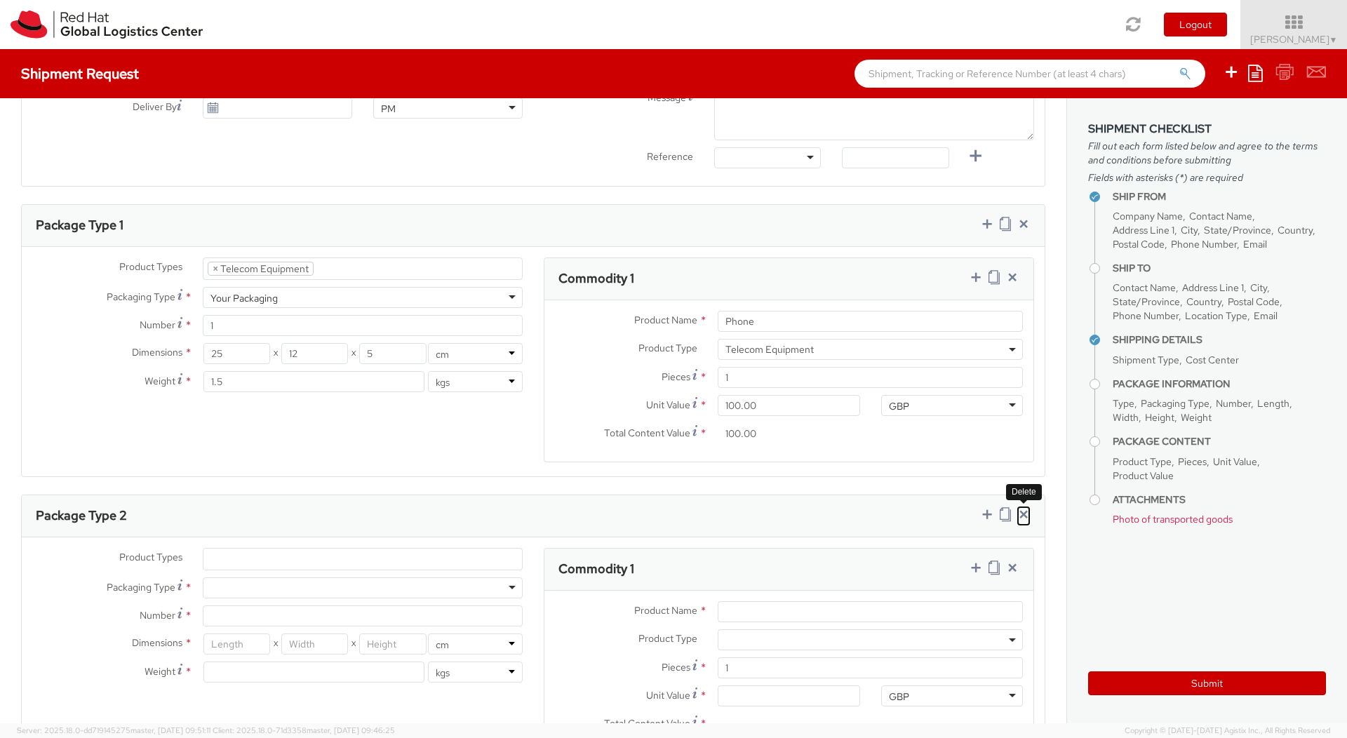
click at [1025, 511] on icon at bounding box center [1023, 514] width 14 height 14
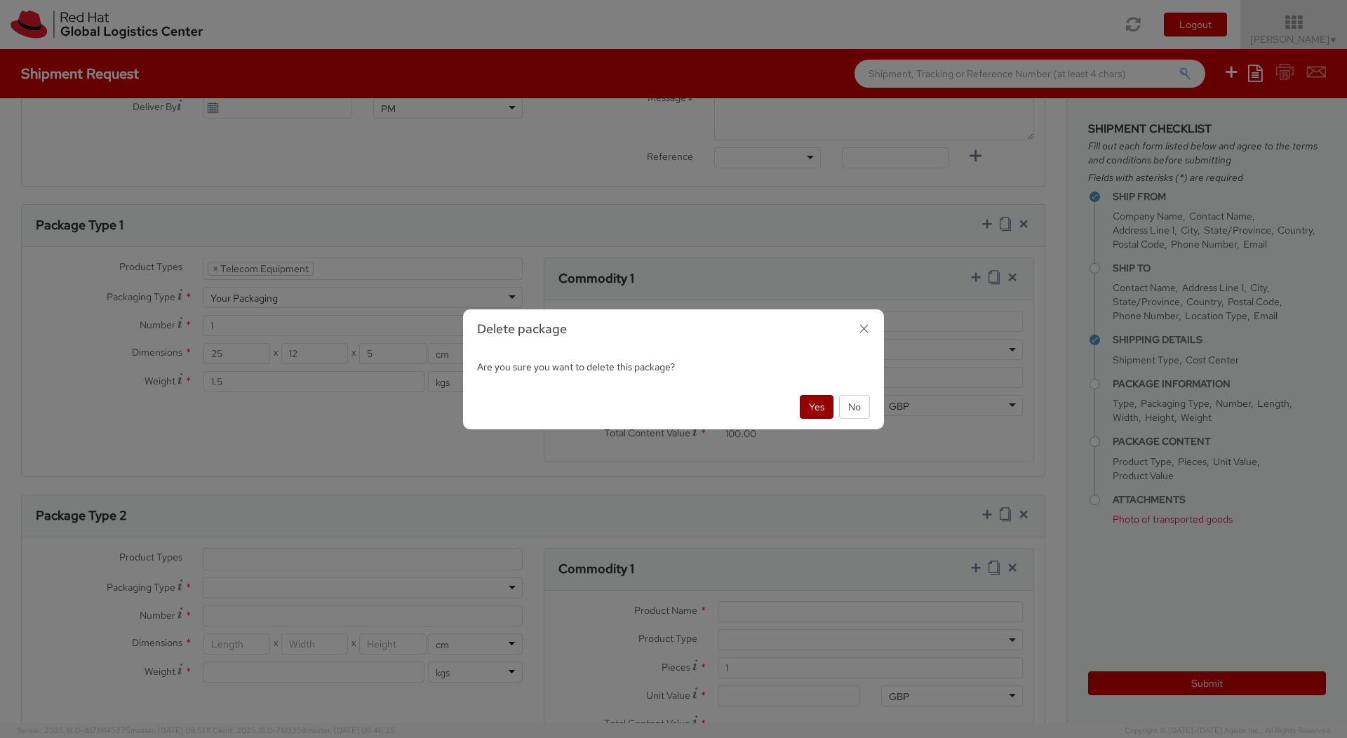
click at [816, 408] on button "Yes" at bounding box center [817, 407] width 34 height 24
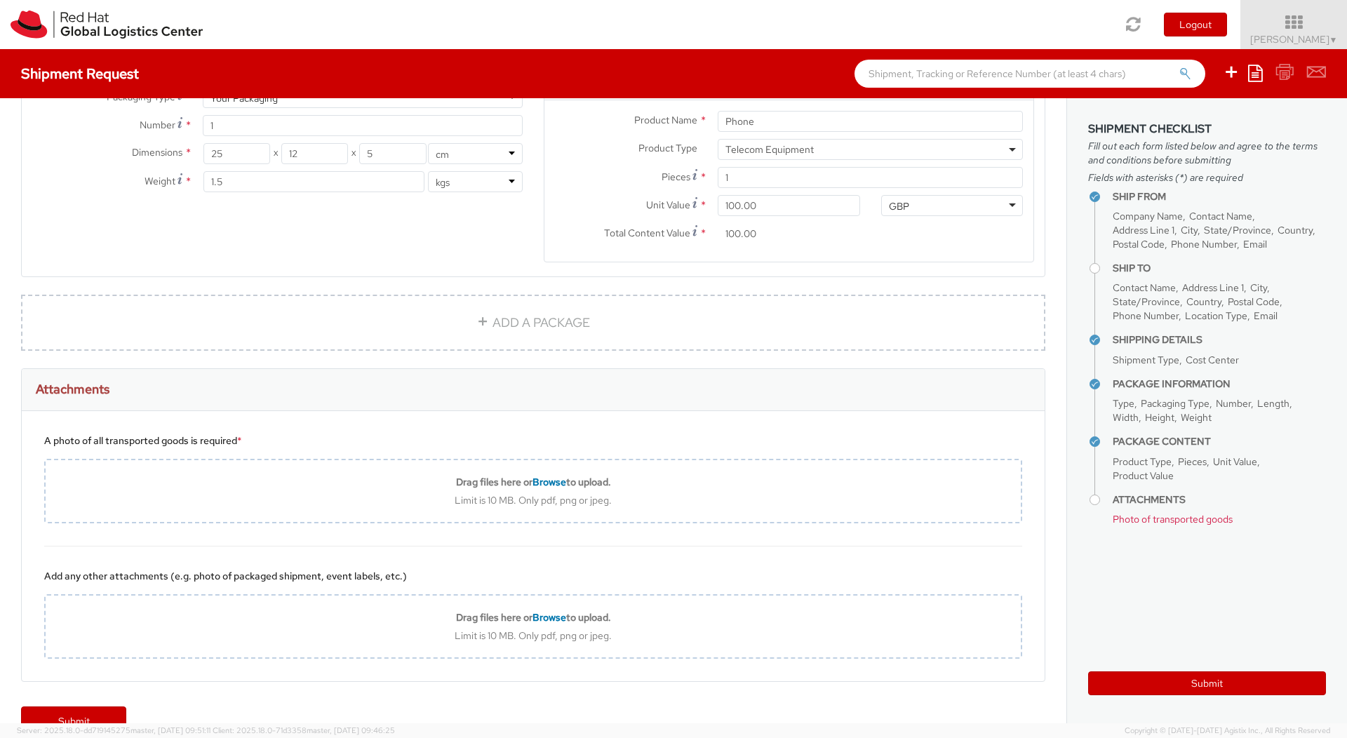
scroll to position [781, 0]
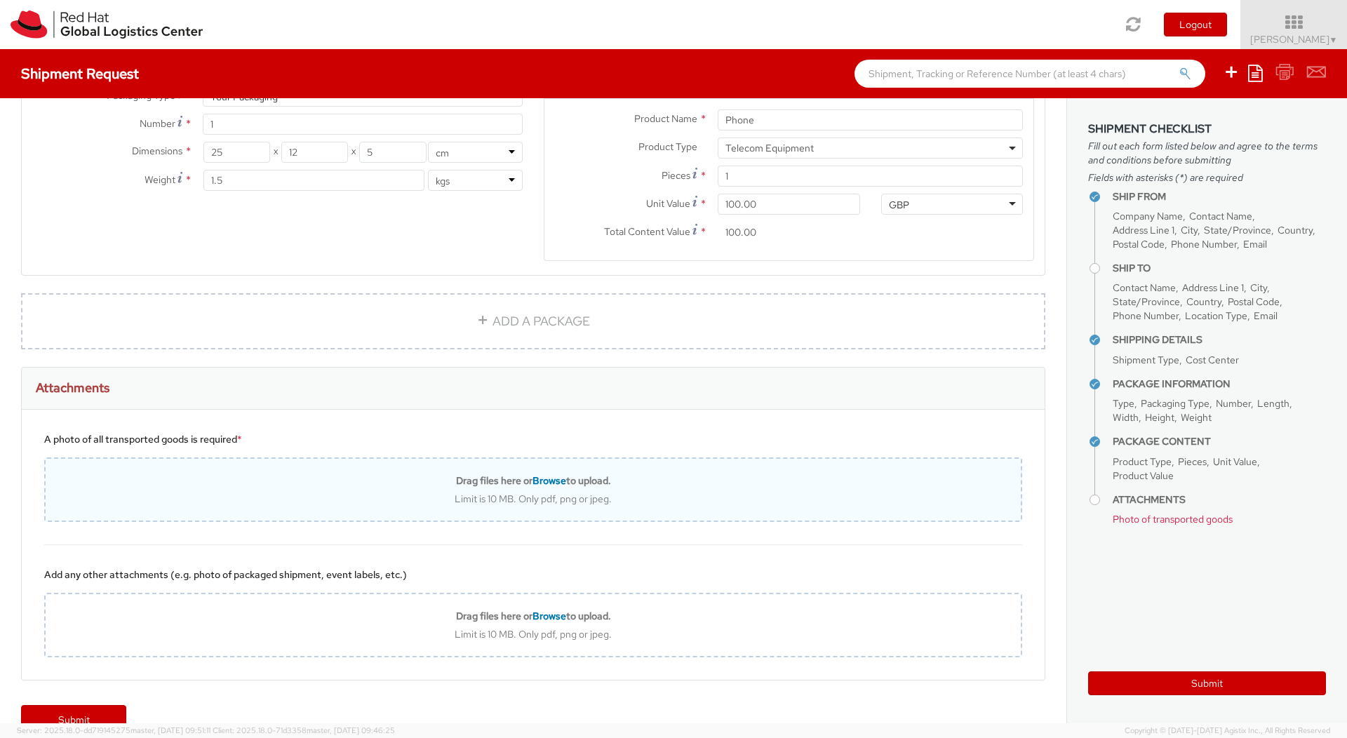
click at [541, 480] on span "Browse" at bounding box center [549, 480] width 34 height 13
type input "C:\fakepath\Untitled.jpg"
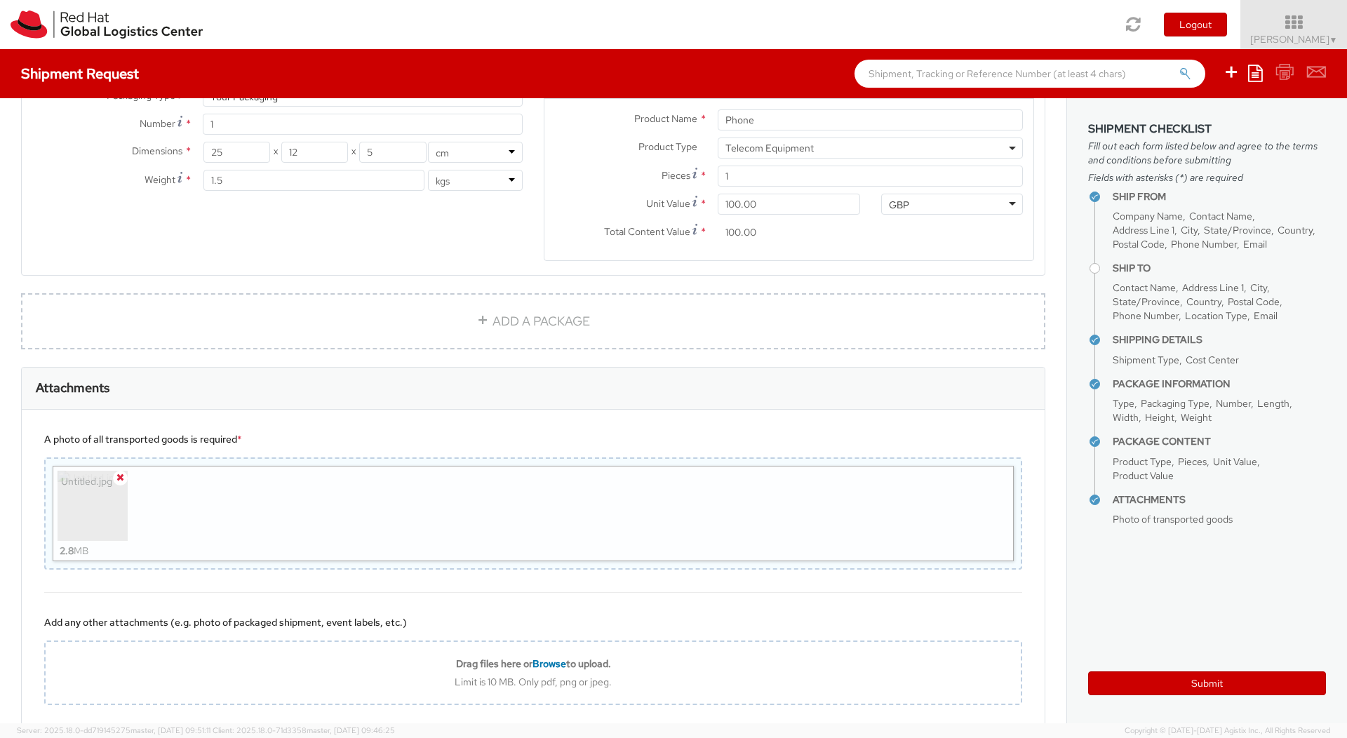
click at [119, 475] on icon at bounding box center [120, 477] width 8 height 10
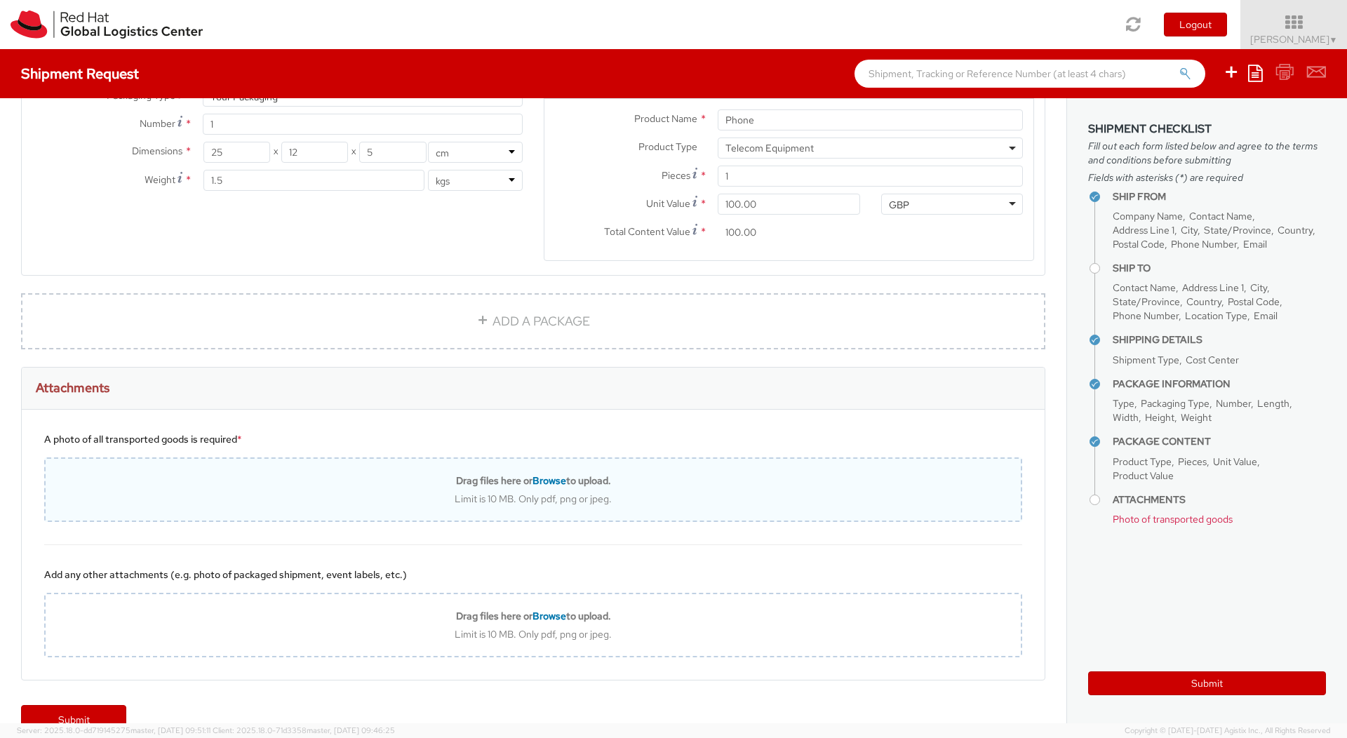
click at [552, 474] on div "Drag files here or Browse to upload. Limit is 10 MB. Only pdf, png or jpeg." at bounding box center [533, 489] width 978 height 65
type input "C:\fakepath\1000001582.jpg"
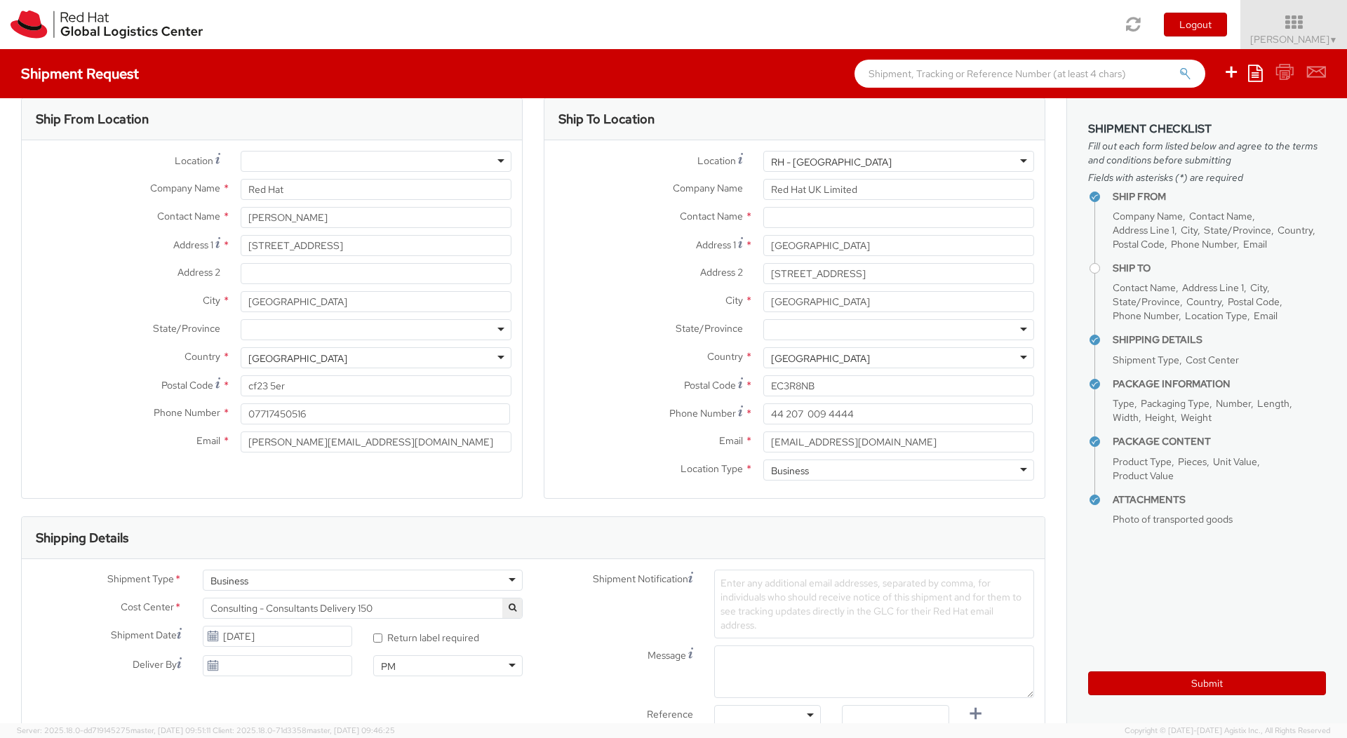
scroll to position [0, 0]
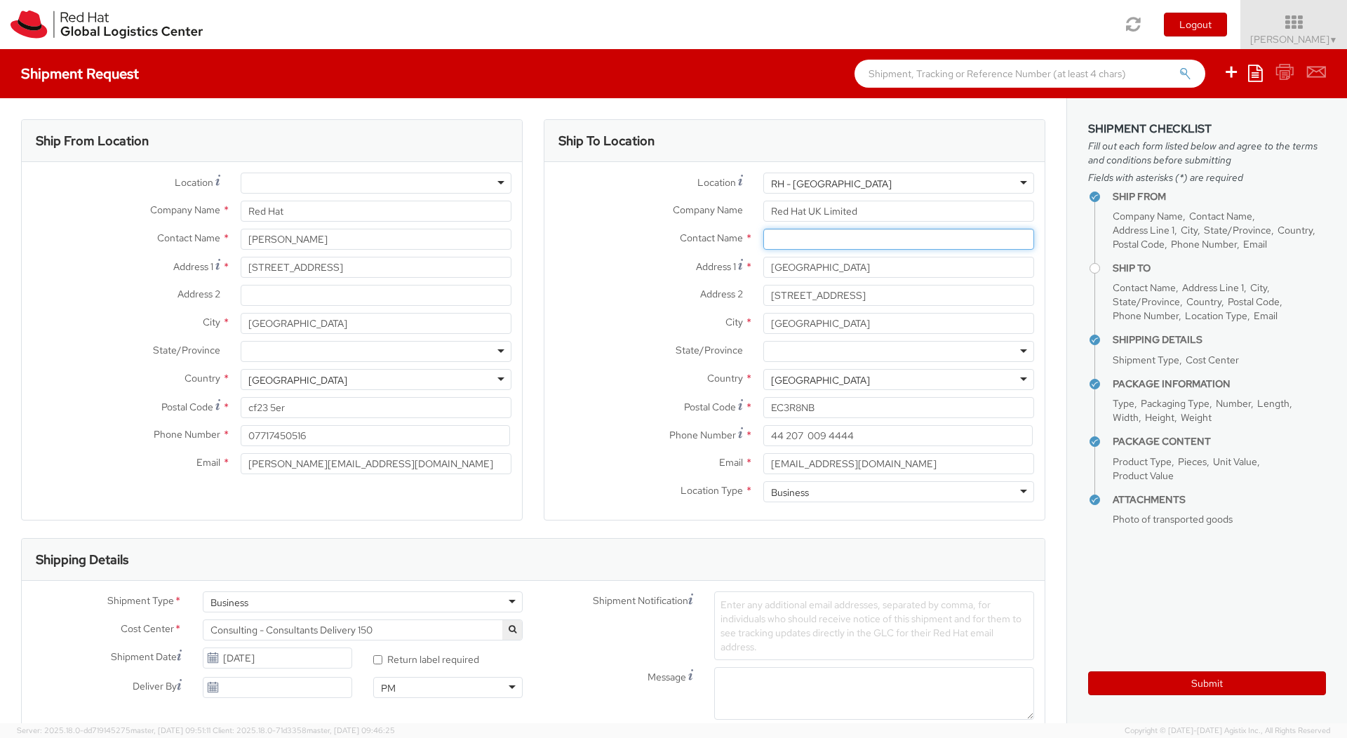
click at [798, 242] on input "text" at bounding box center [898, 239] width 271 height 21
type input "[PERSON_NAME]"
click at [1150, 679] on button "Submit" at bounding box center [1207, 683] width 238 height 24
